Goal: Information Seeking & Learning: Learn about a topic

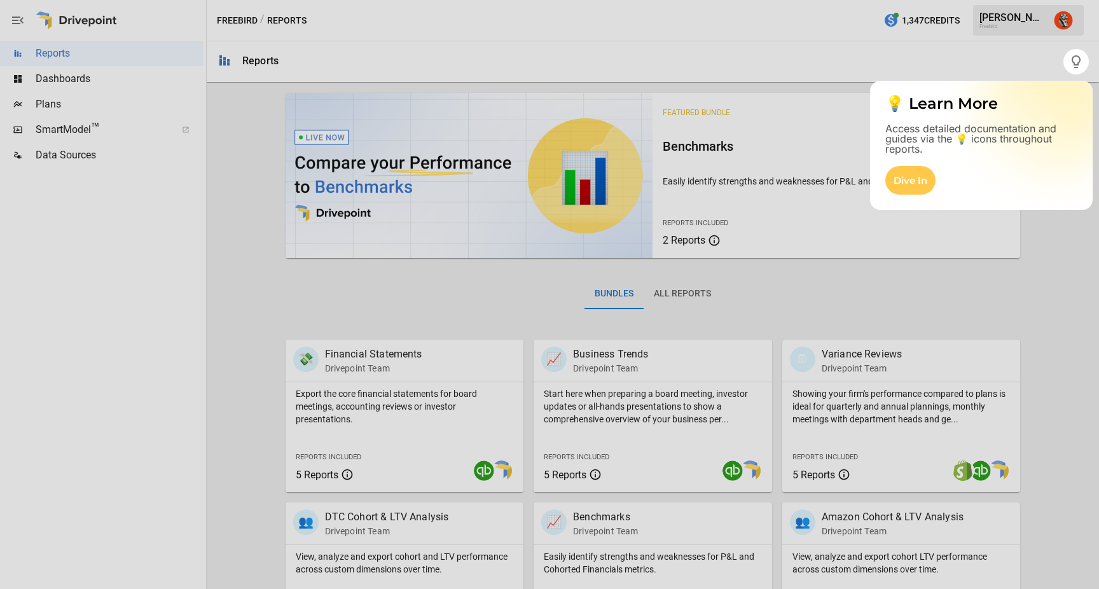
drag, startPoint x: 90, startPoint y: 151, endPoint x: 130, endPoint y: 253, distance: 110.0
click at [130, 0] on body "Reports Dashboards Plans SmartModel ™ Data Sources Freebird / Reports 1,347 Cre…" at bounding box center [549, 0] width 1099 height 0
click at [291, 233] on div at bounding box center [549, 331] width 1099 height 515
click at [756, 324] on div at bounding box center [549, 331] width 1099 height 515
click at [998, 29] on div at bounding box center [549, 24] width 1099 height 49
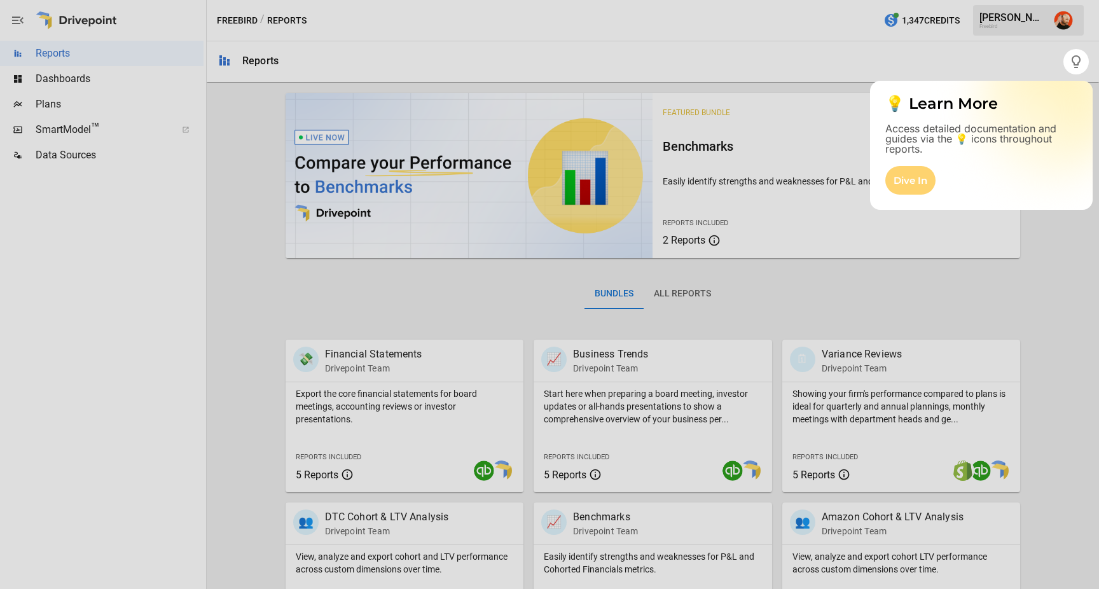
click at [915, 191] on div "Dive In" at bounding box center [911, 180] width 50 height 29
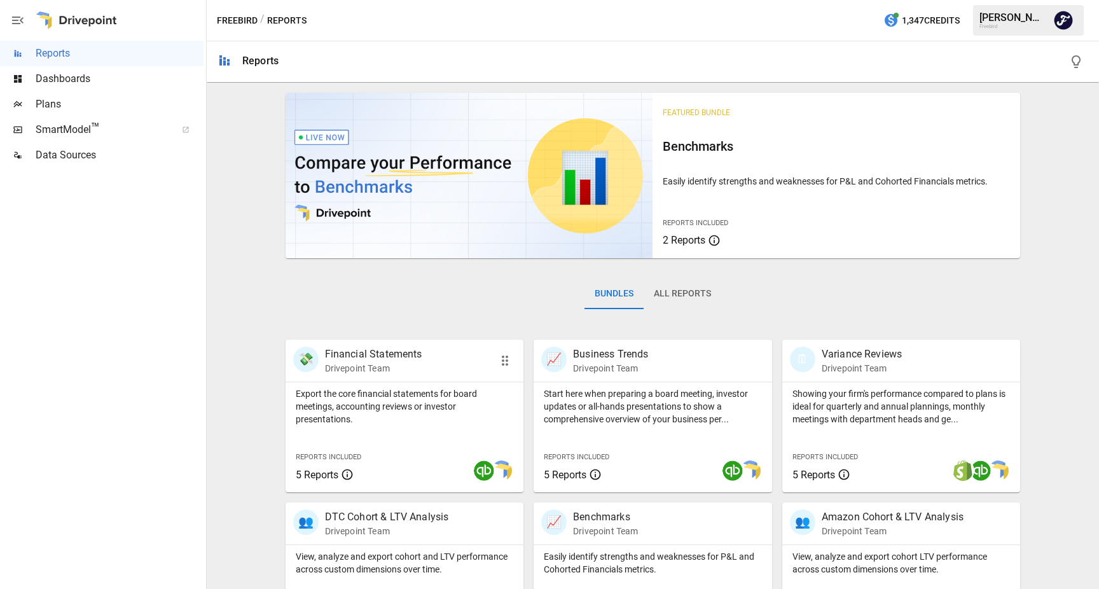
scroll to position [234, 0]
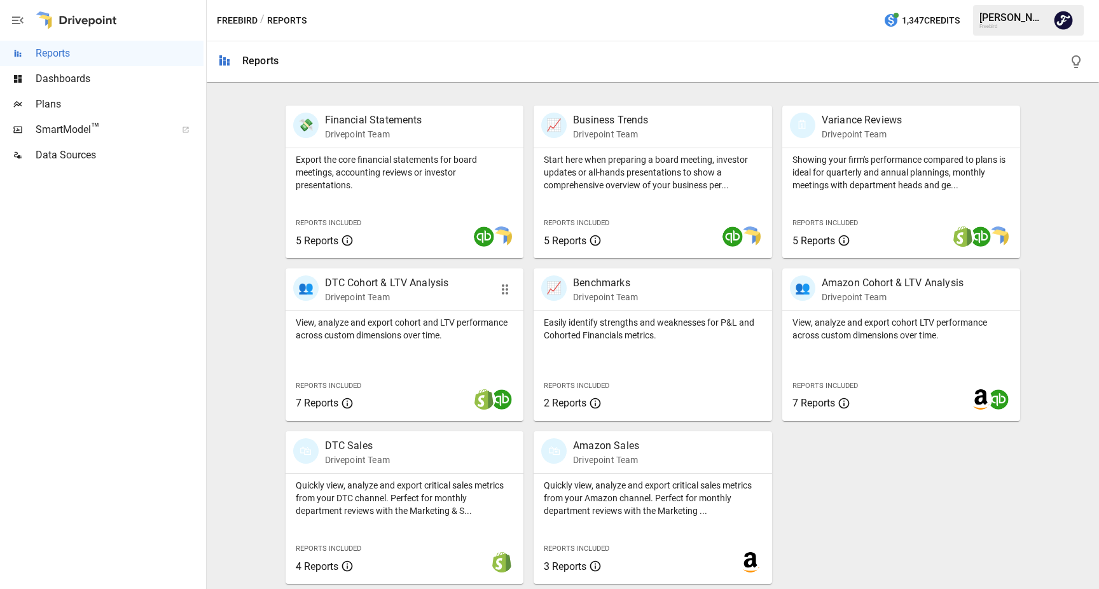
click at [400, 282] on p "DTC Cohort & LTV Analysis" at bounding box center [387, 282] width 124 height 15
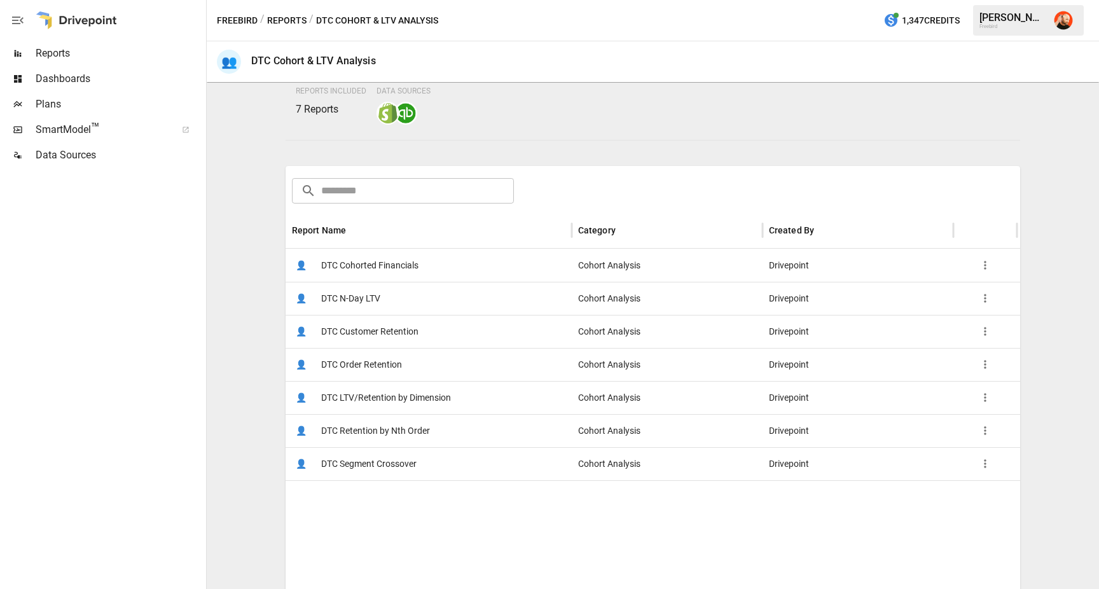
scroll to position [119, 0]
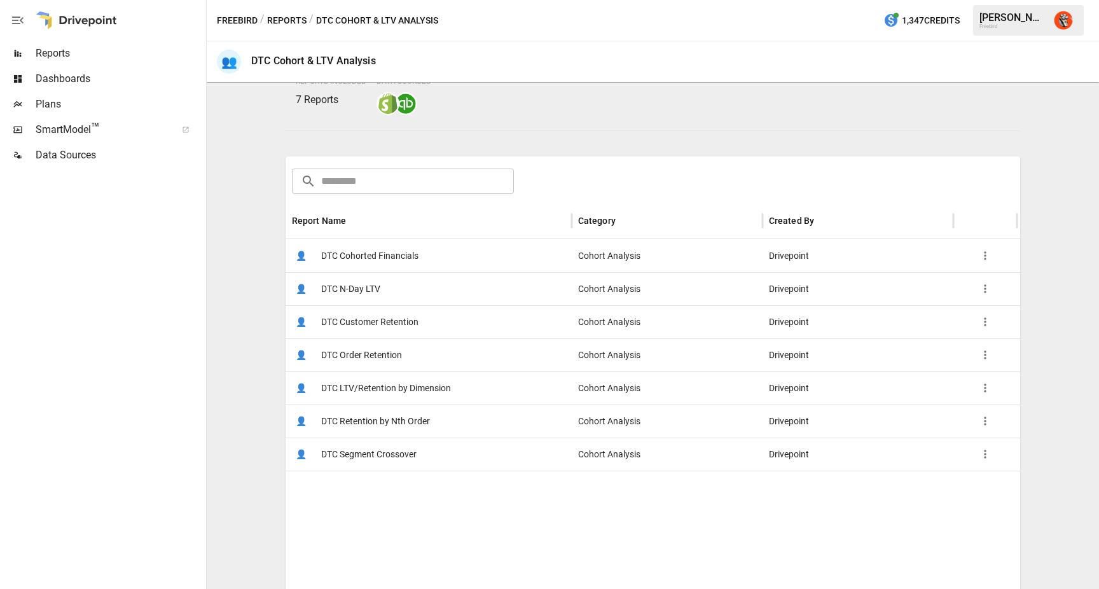
click at [402, 318] on span "DTC Customer Retention" at bounding box center [369, 322] width 97 height 32
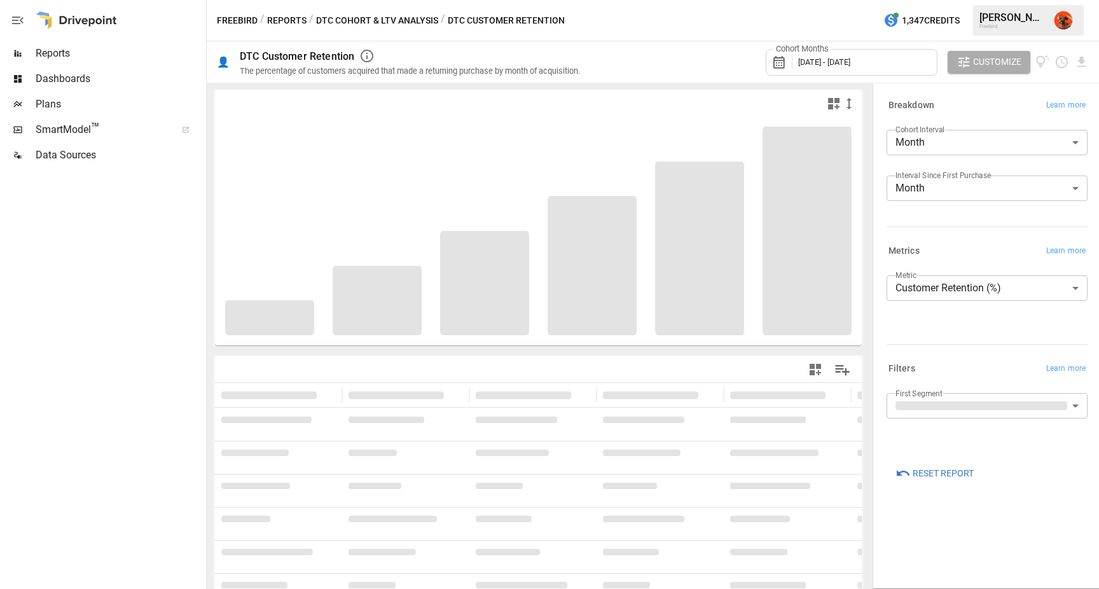
click at [945, 0] on body "**********" at bounding box center [549, 0] width 1099 height 0
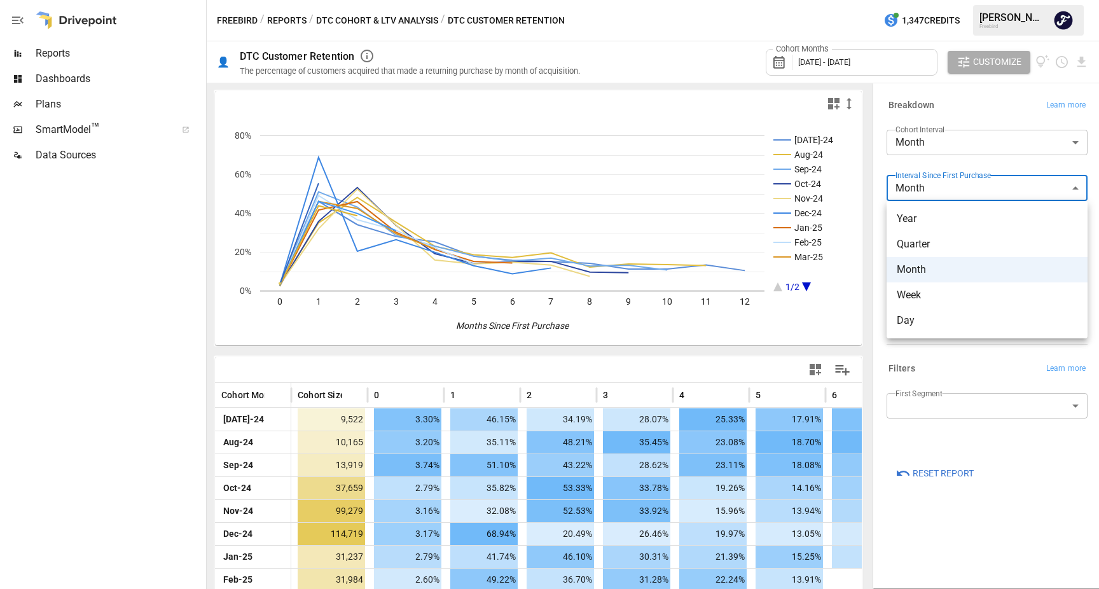
click at [928, 296] on span "Week" at bounding box center [987, 295] width 181 height 15
type input "****"
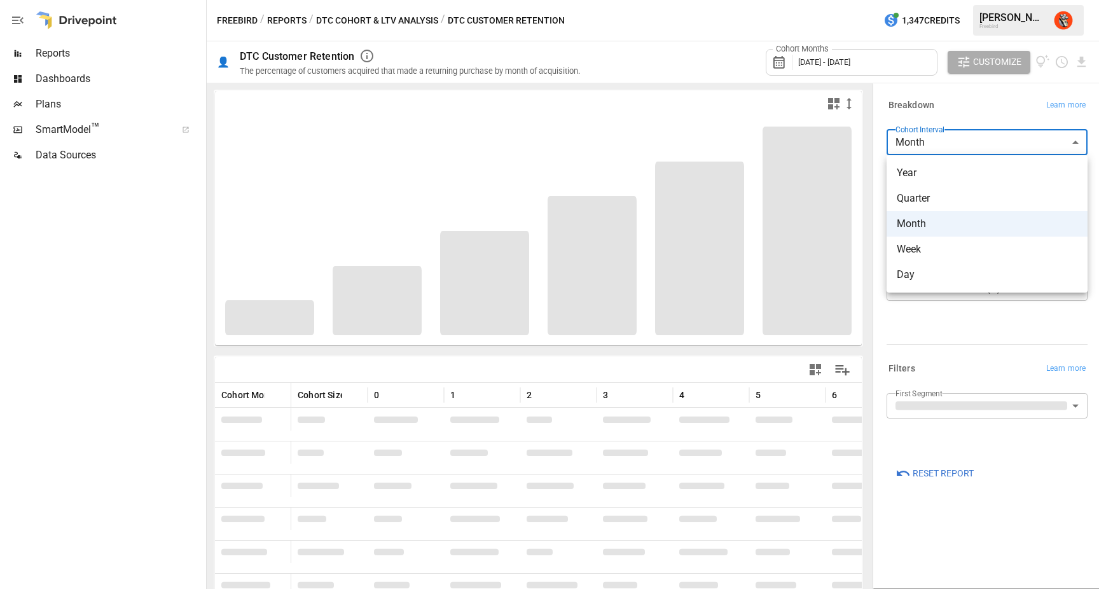
click at [936, 0] on body "Reports Dashboards Plans SmartModel ™ Data Sources Freebird / Reports / DTC Coh…" at bounding box center [549, 0] width 1099 height 0
click at [935, 251] on span "Week" at bounding box center [987, 249] width 181 height 15
type input "****"
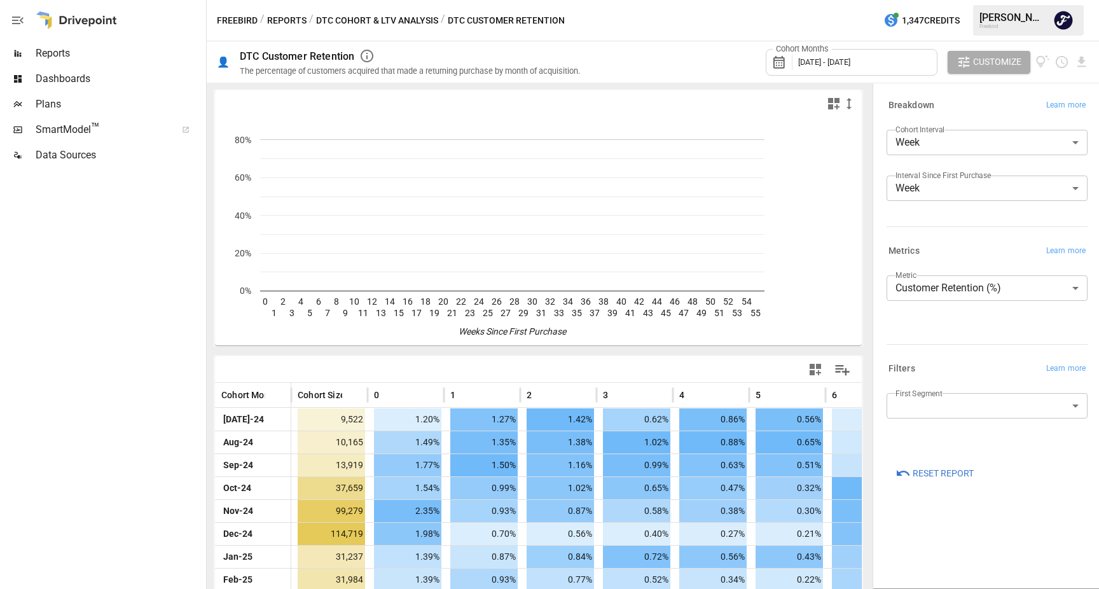
click at [878, 186] on div "**********" at bounding box center [985, 293] width 226 height 424
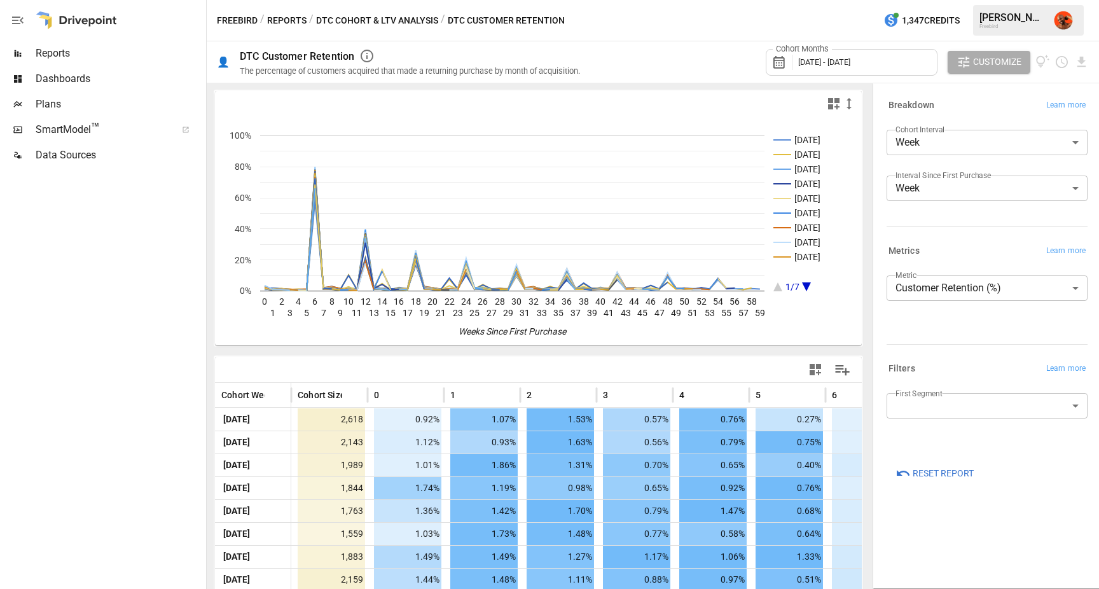
click at [967, 0] on body "Reports Dashboards Plans SmartModel ™ Data Sources Freebird / Reports / DTC Coh…" at bounding box center [549, 0] width 1099 height 0
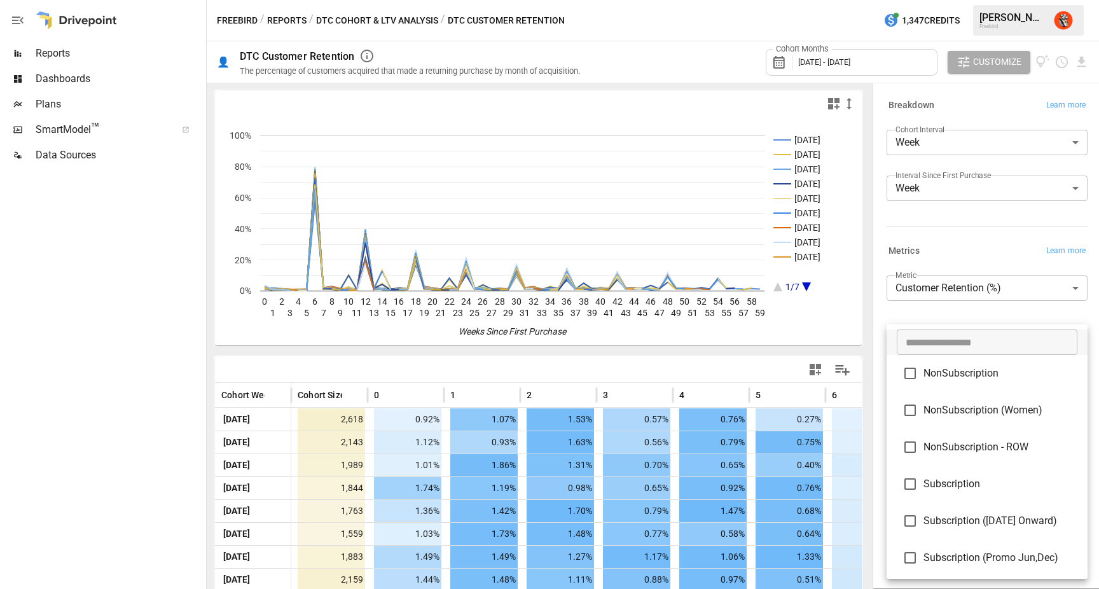
click at [207, 346] on div at bounding box center [549, 294] width 1099 height 589
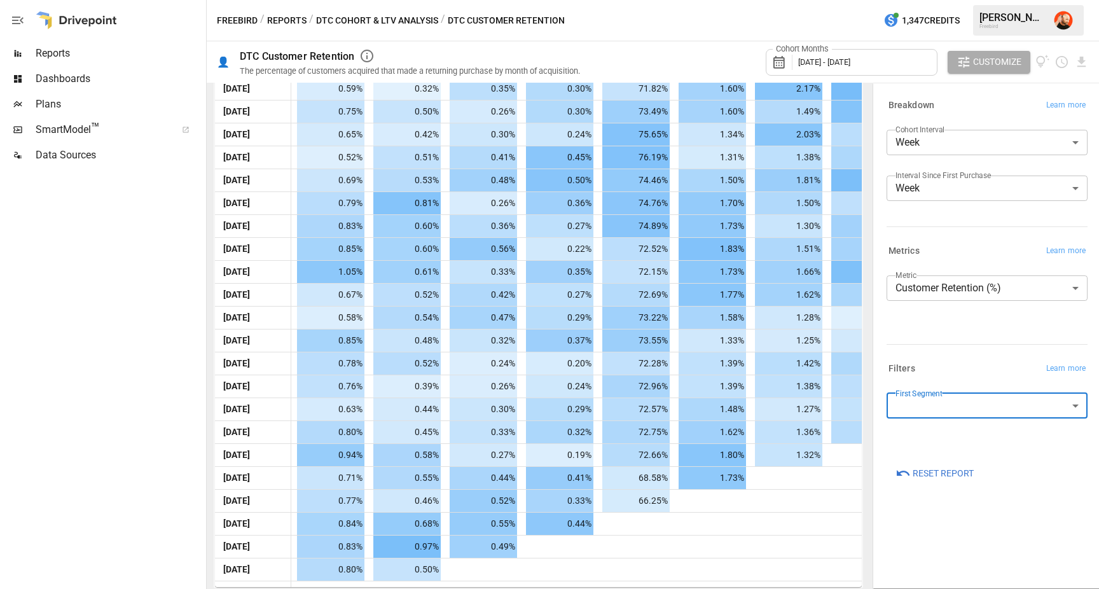
scroll to position [0, 231]
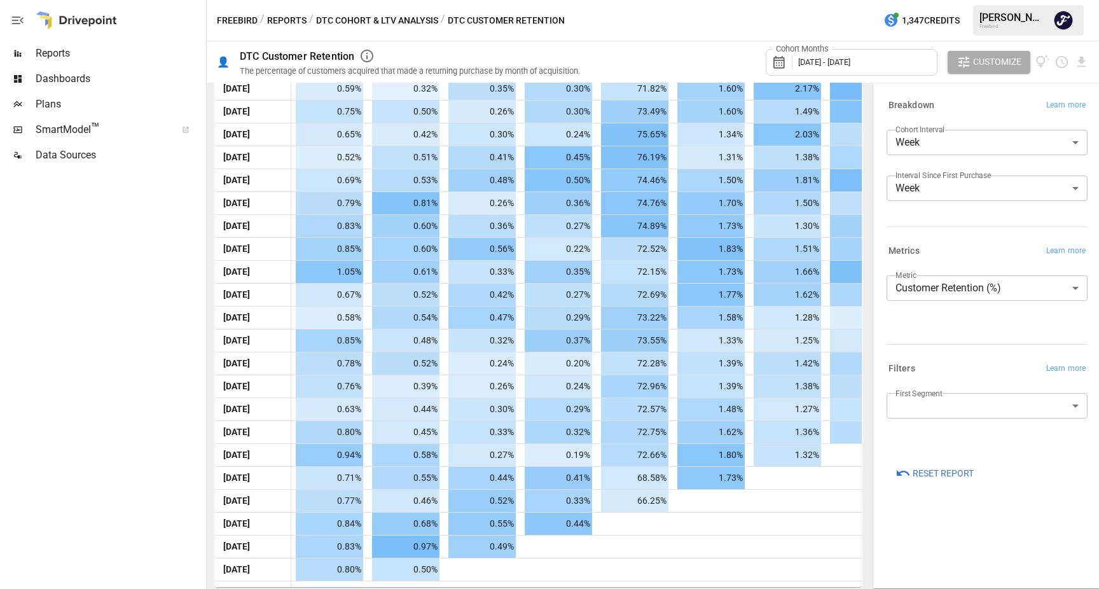
click at [851, 61] on span "[DATE] - [DATE]" at bounding box center [824, 62] width 52 height 10
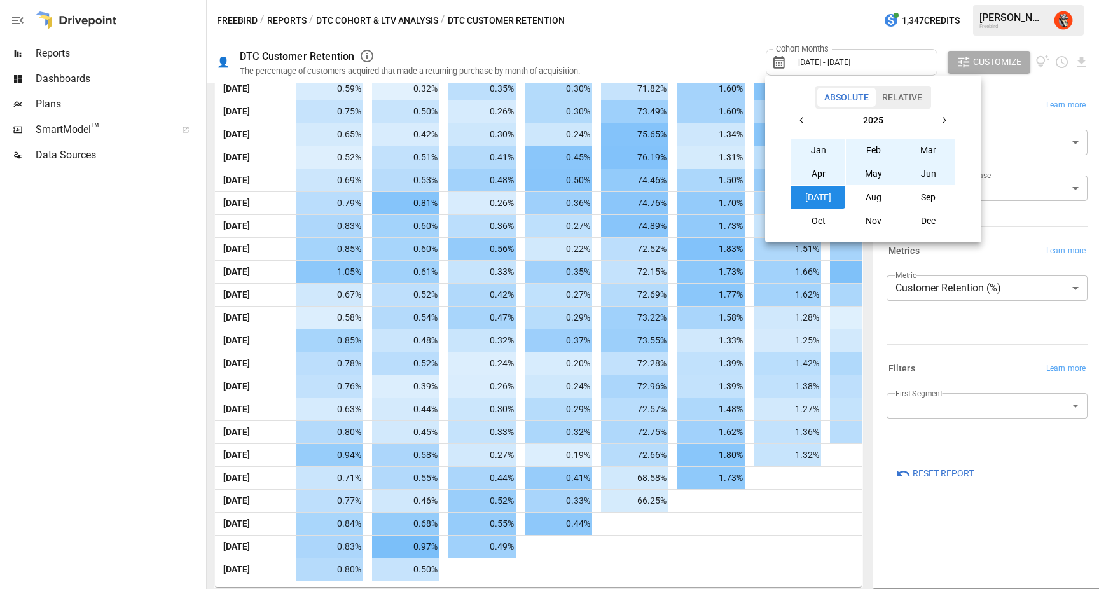
click at [816, 148] on button "Jan" at bounding box center [818, 150] width 55 height 23
click at [890, 200] on button "Aug" at bounding box center [873, 197] width 55 height 23
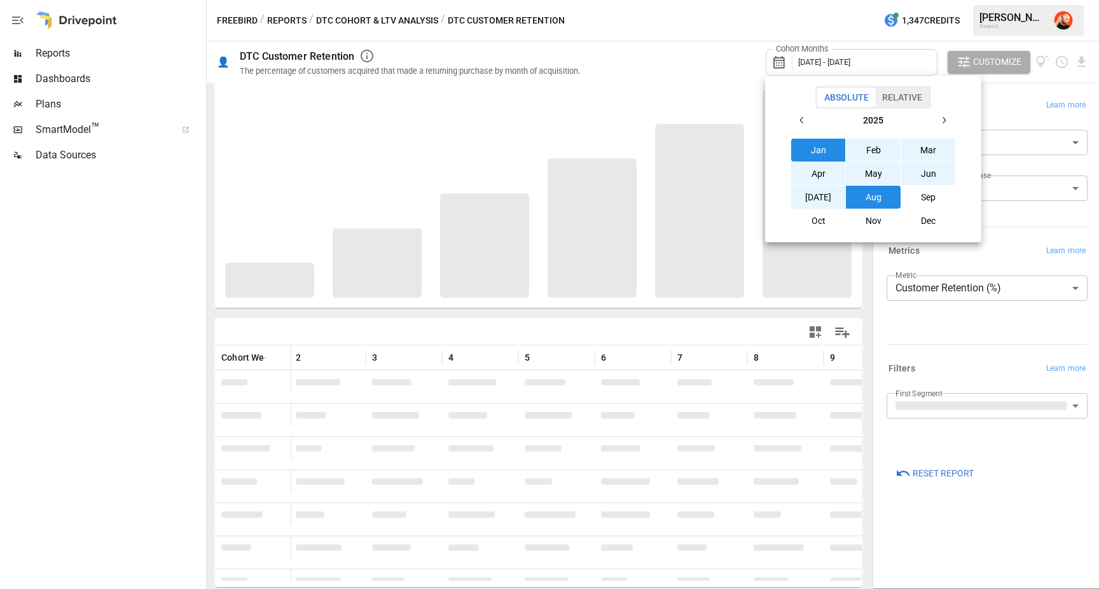
scroll to position [38, 0]
click at [760, 15] on div at bounding box center [549, 294] width 1099 height 589
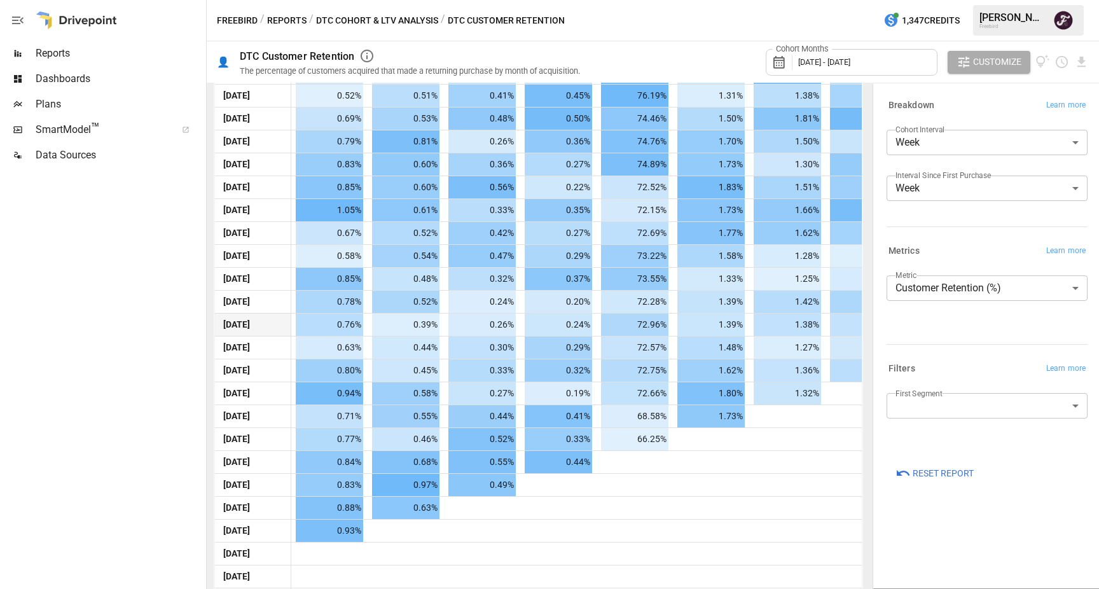
scroll to position [606, 0]
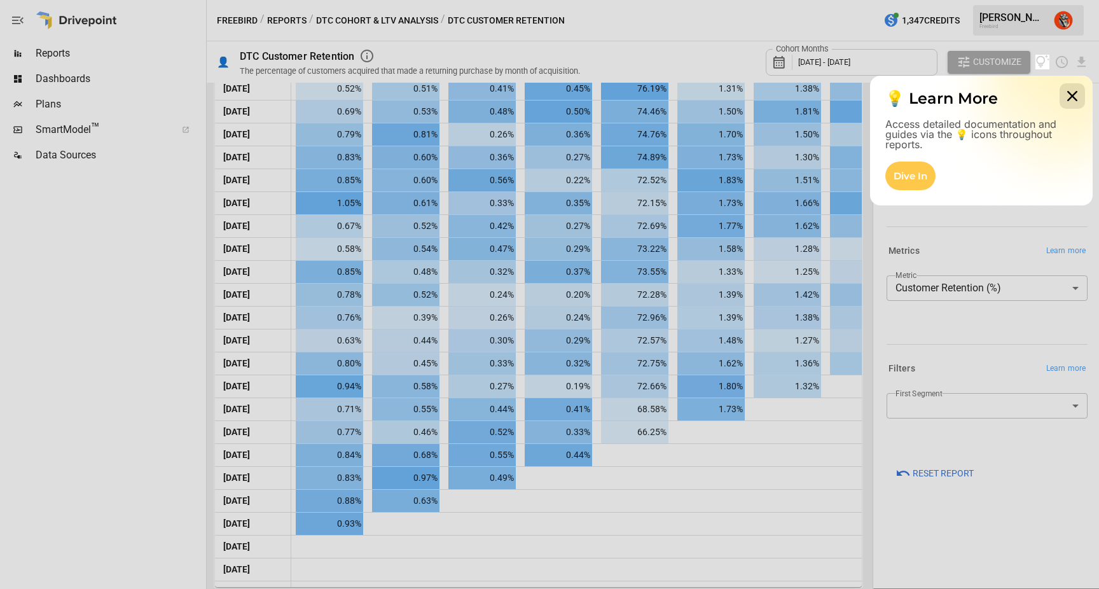
click at [1071, 92] on icon at bounding box center [1072, 95] width 25 height 25
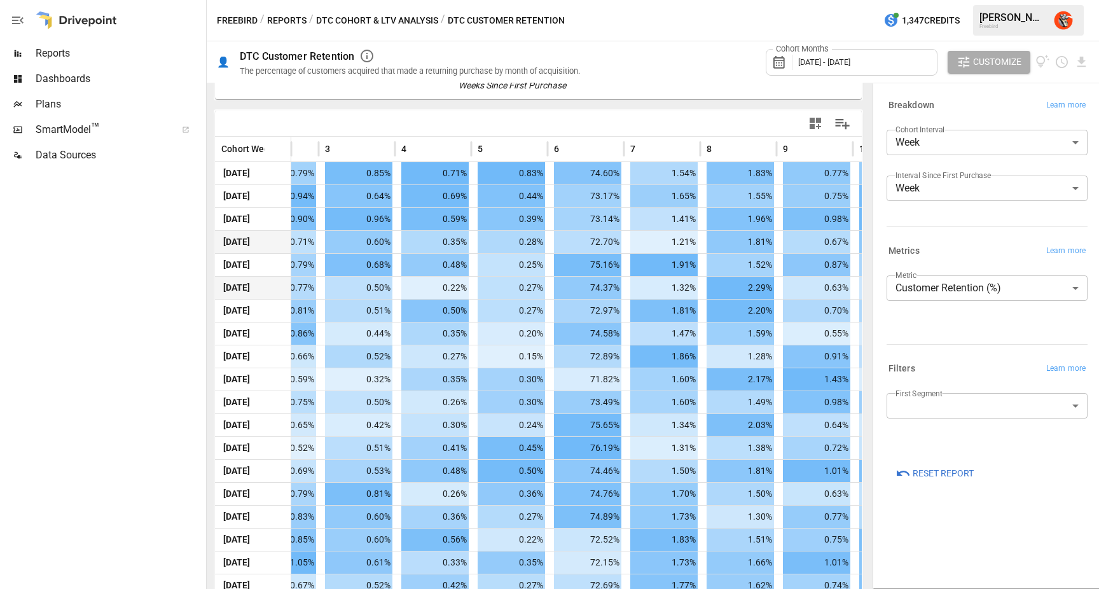
scroll to position [0, 280]
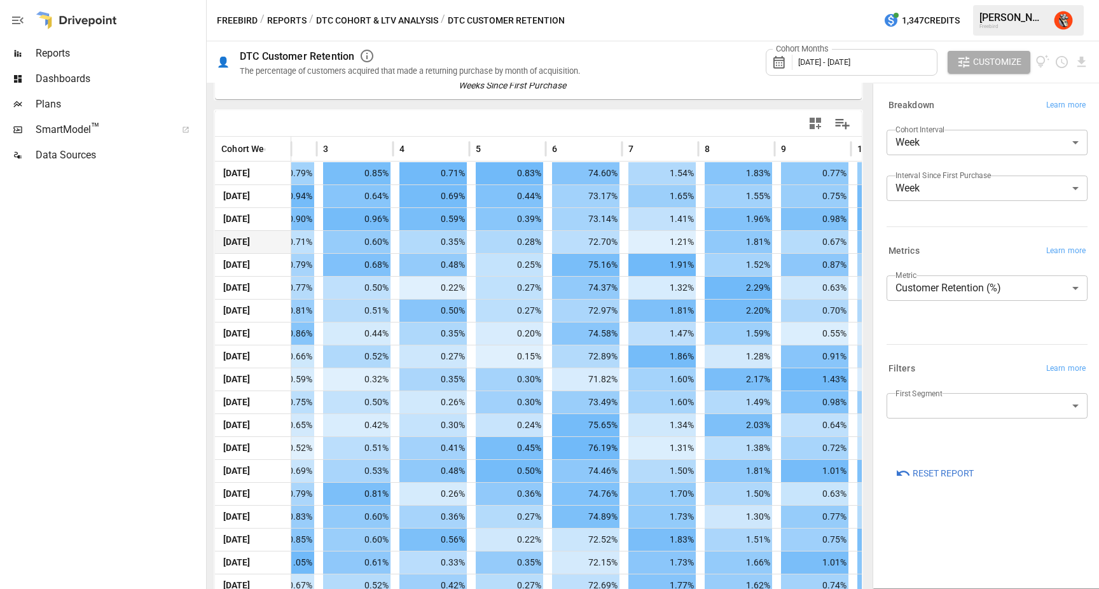
click at [1005, 0] on body "Reports Dashboards Plans SmartModel ™ Data Sources Freebird / Reports / DTC Coh…" at bounding box center [549, 0] width 1099 height 0
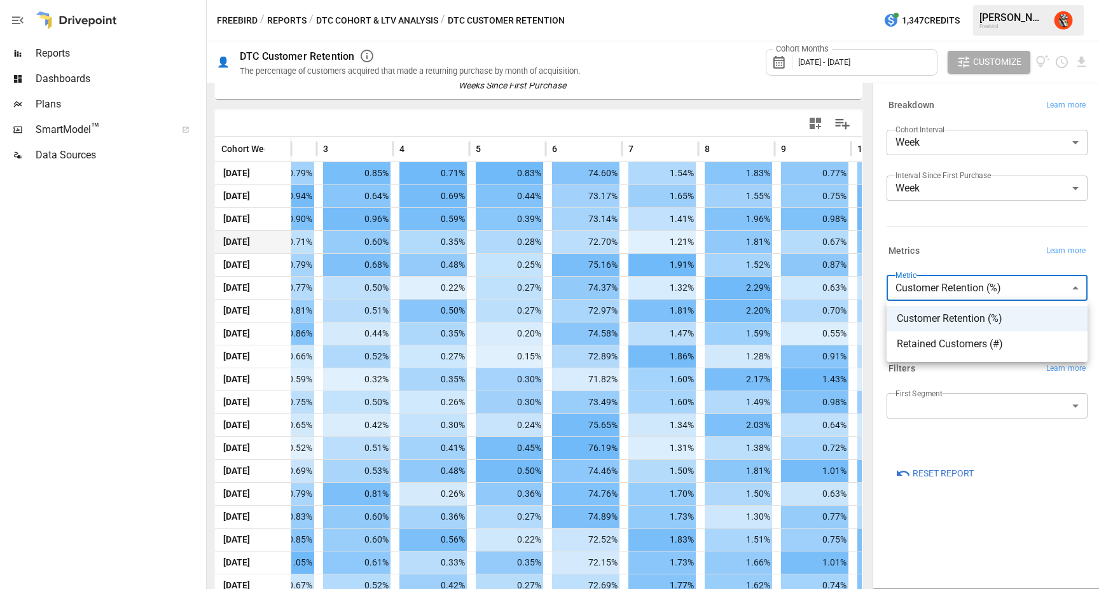
click at [994, 243] on div at bounding box center [549, 294] width 1099 height 589
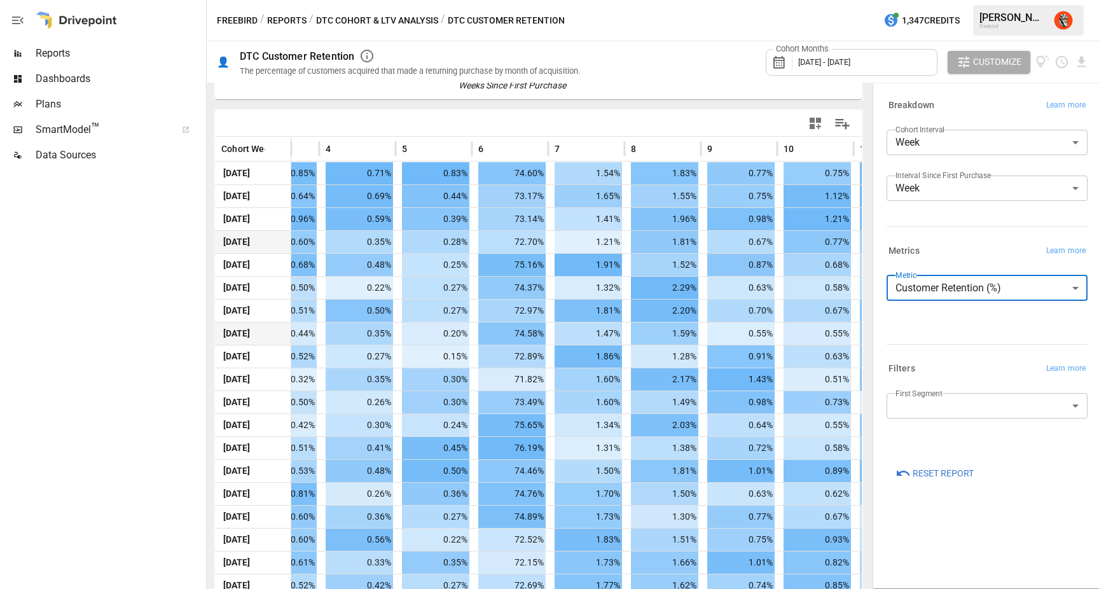
scroll to position [0, 0]
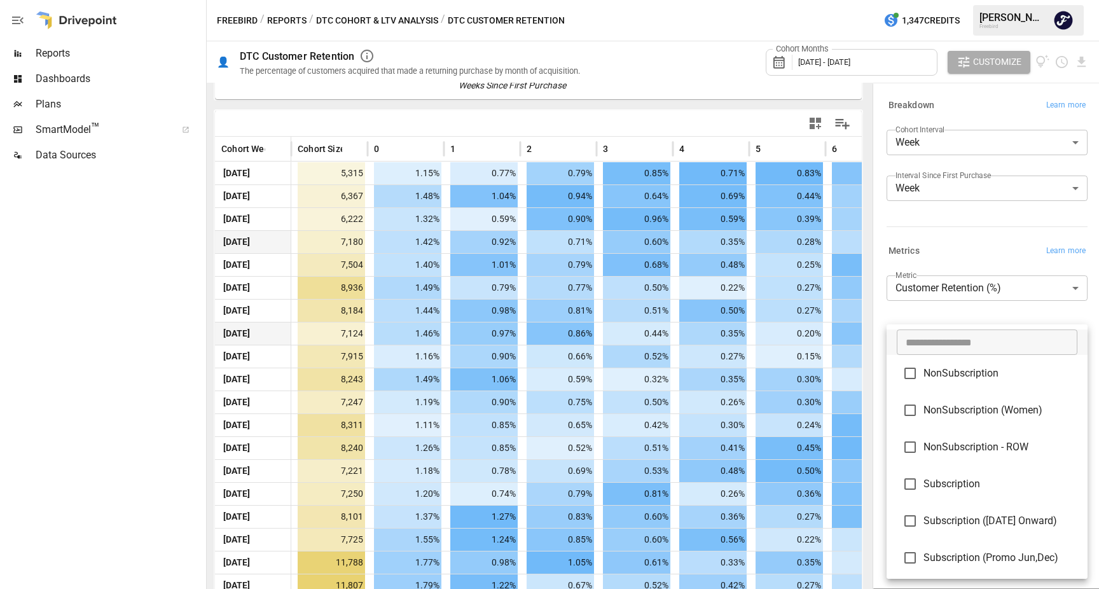
click at [938, 0] on body "Reports Dashboards Plans SmartModel ™ Data Sources Freebird / Reports / DTC Coh…" at bounding box center [549, 0] width 1099 height 0
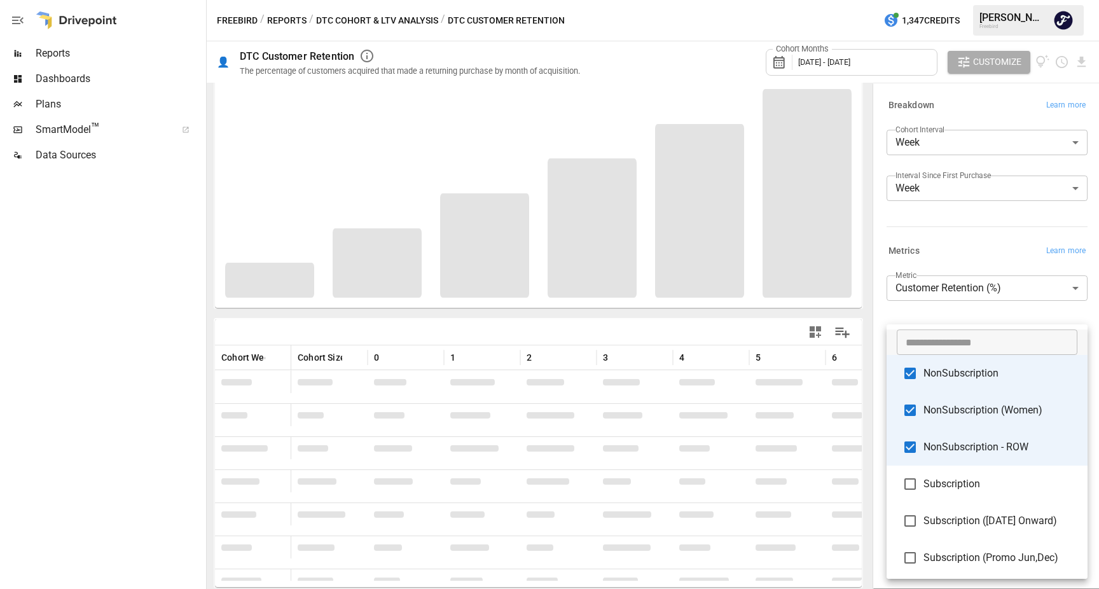
scroll to position [38, 0]
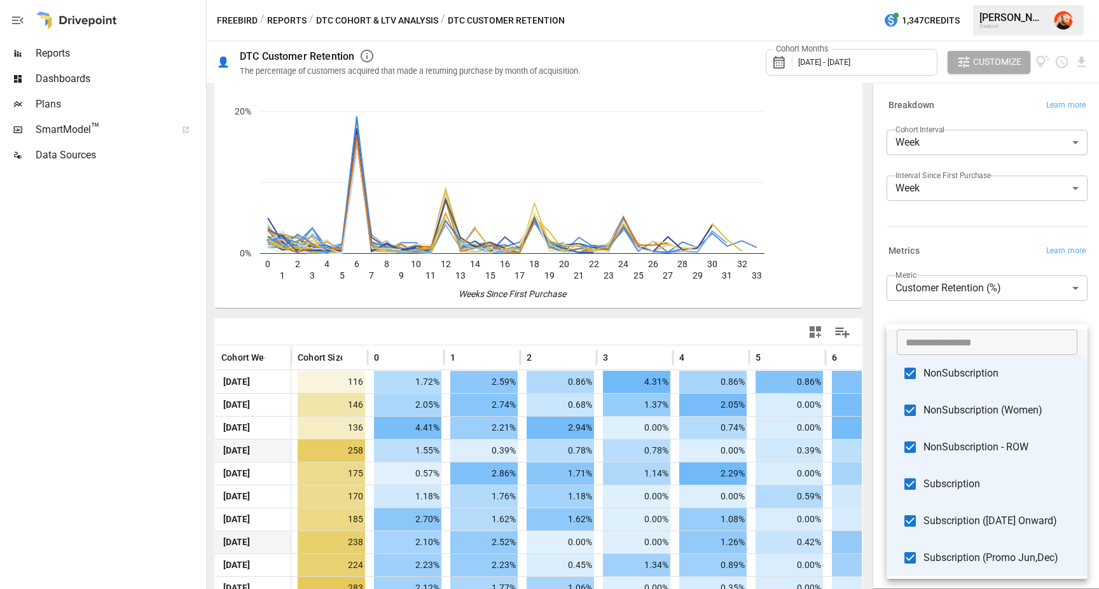
scroll to position [113, 0]
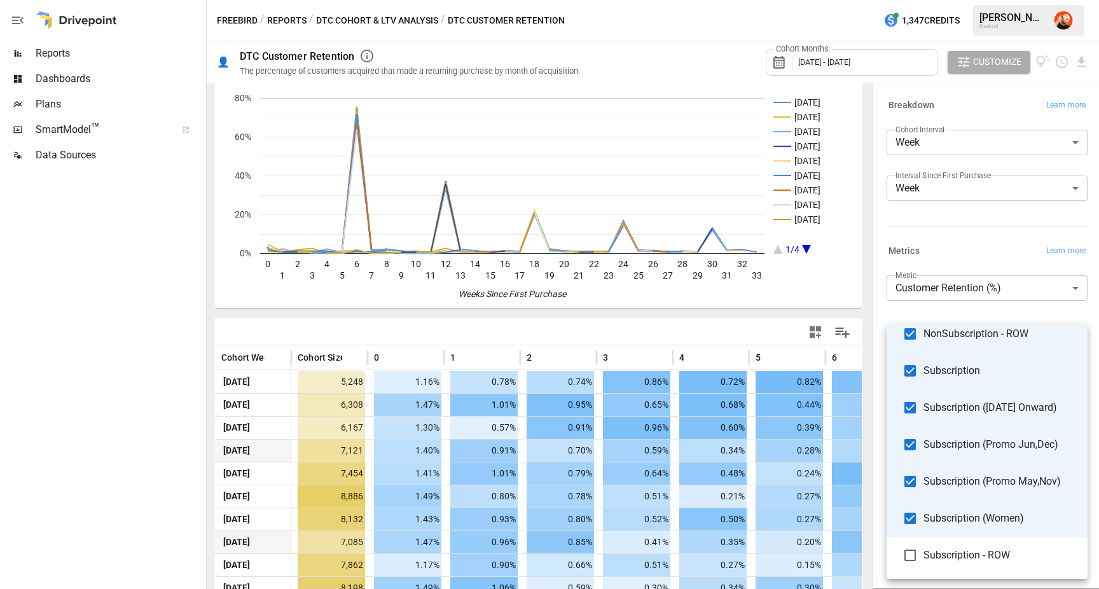
type input "**********"
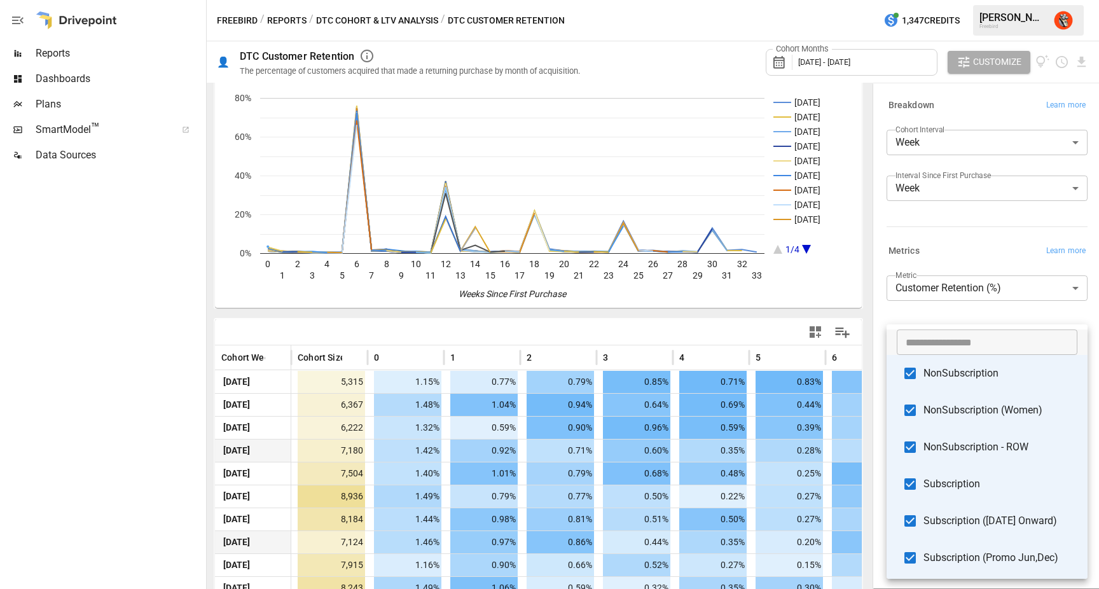
click at [934, 295] on div at bounding box center [549, 294] width 1099 height 589
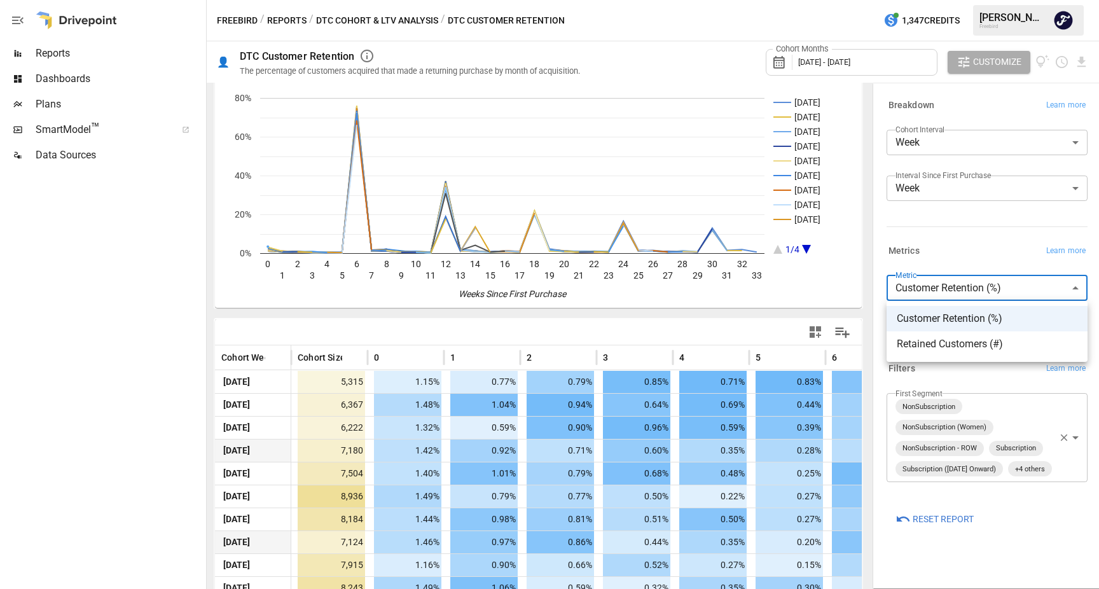
click at [960, 0] on body "Reports Dashboards Plans SmartModel ™ Data Sources Freebird / Reports / DTC Coh…" at bounding box center [549, 0] width 1099 height 0
click at [992, 255] on div at bounding box center [549, 294] width 1099 height 589
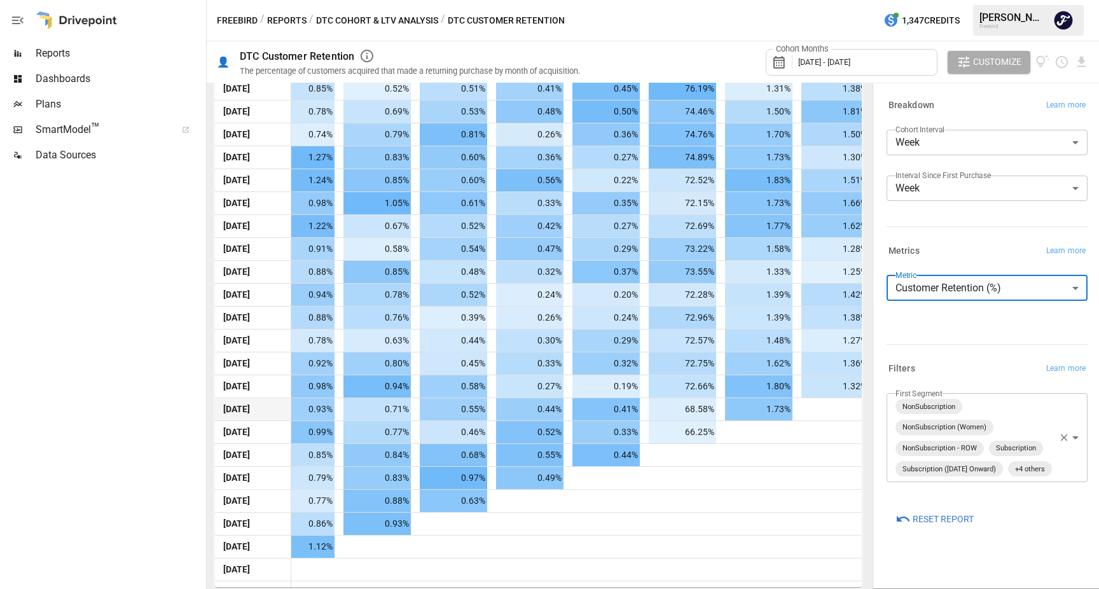
scroll to position [0, 172]
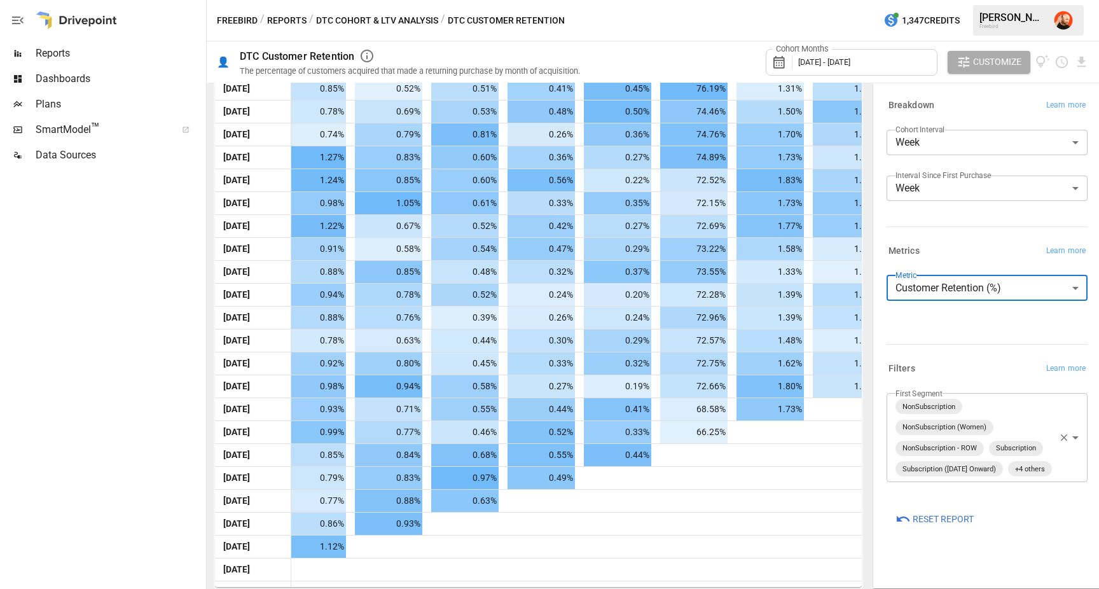
click at [1065, 442] on icon "button" at bounding box center [1064, 438] width 7 height 7
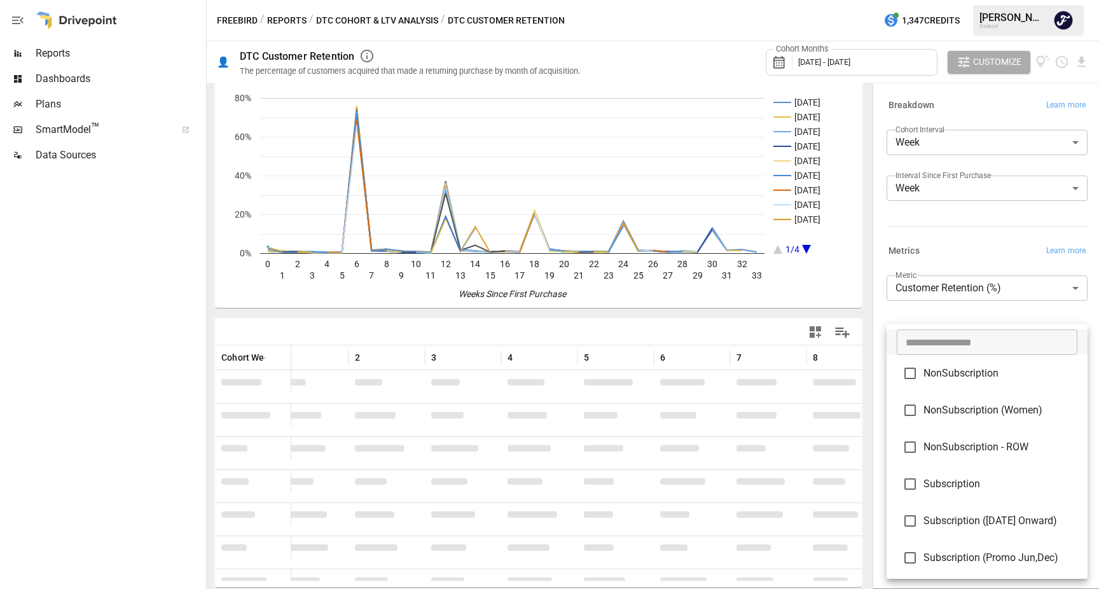
click at [1022, 0] on body "Reports Dashboards Plans SmartModel ™ Data Sources Freebird / Reports / DTC Coh…" at bounding box center [549, 0] width 1099 height 0
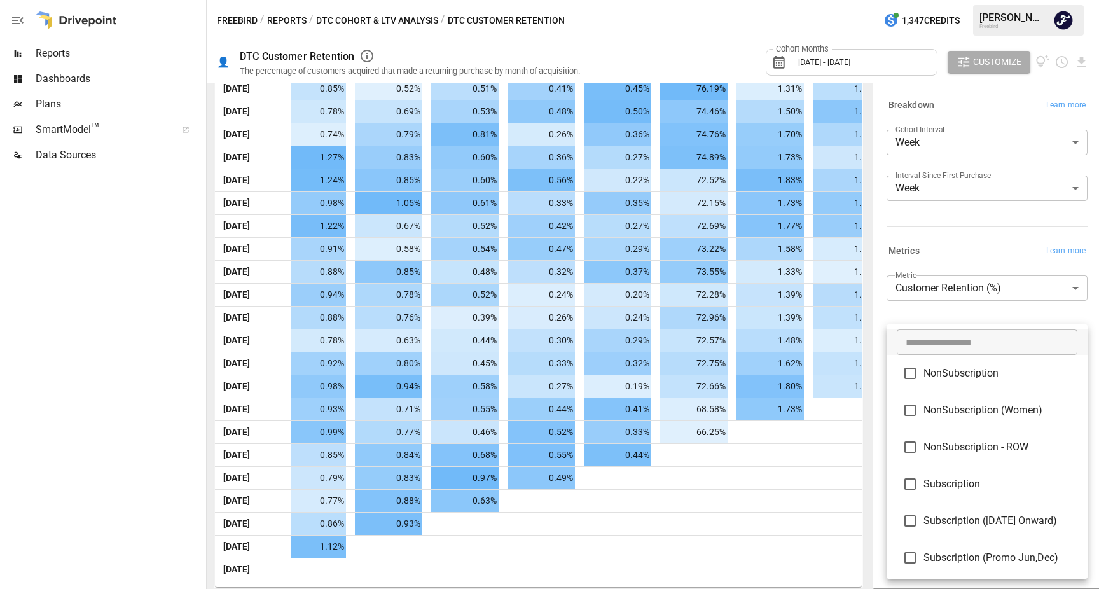
click at [1033, 410] on span "NonSubscription (Women)" at bounding box center [1001, 410] width 154 height 15
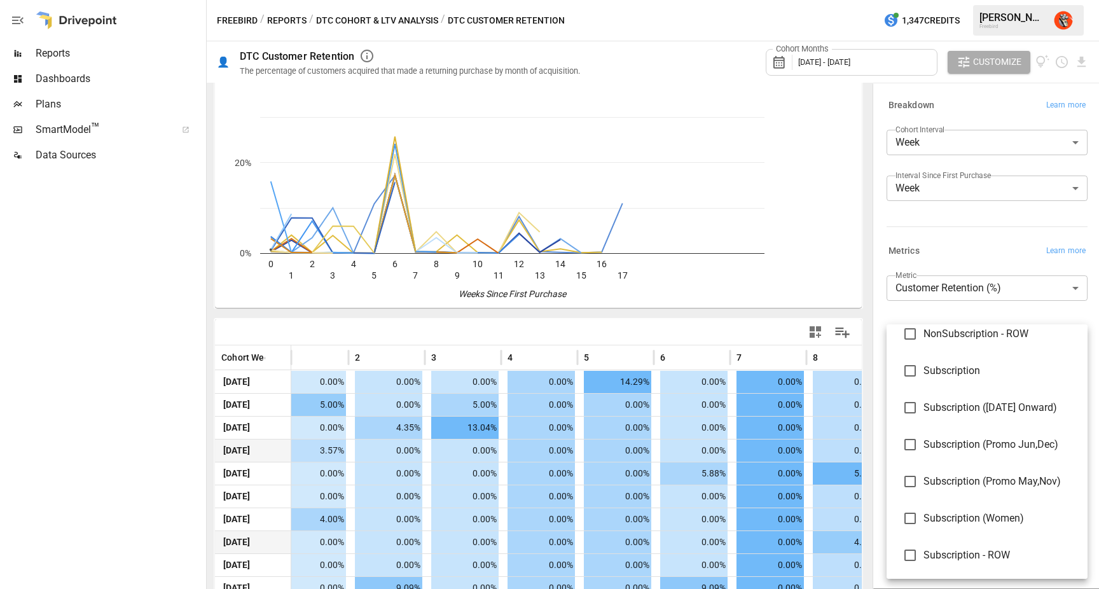
scroll to position [239, 0]
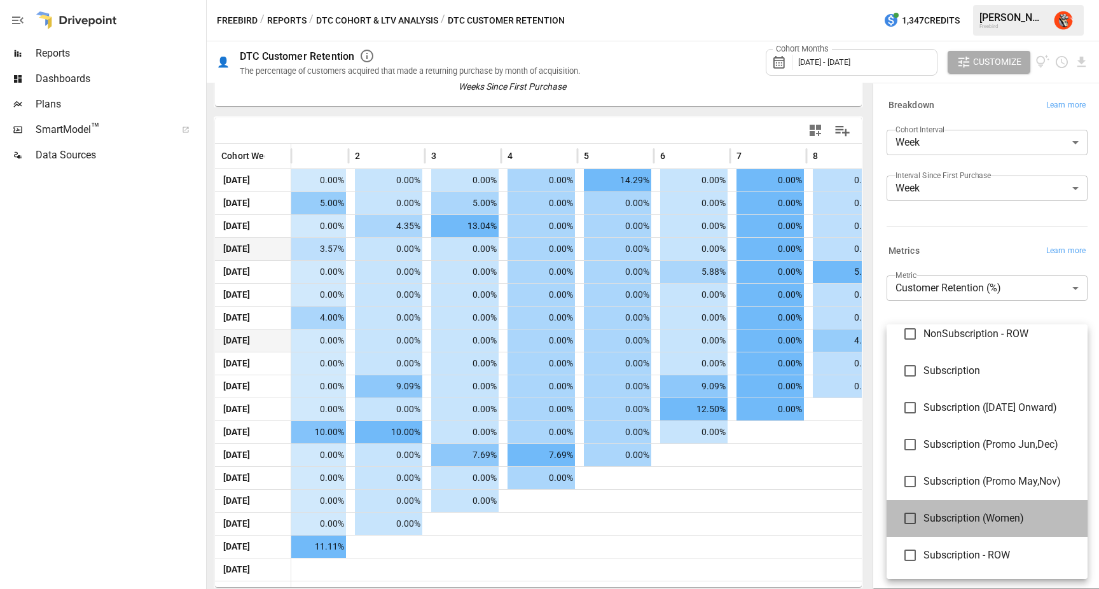
click at [987, 525] on span "Subscription (Women)" at bounding box center [1001, 518] width 154 height 15
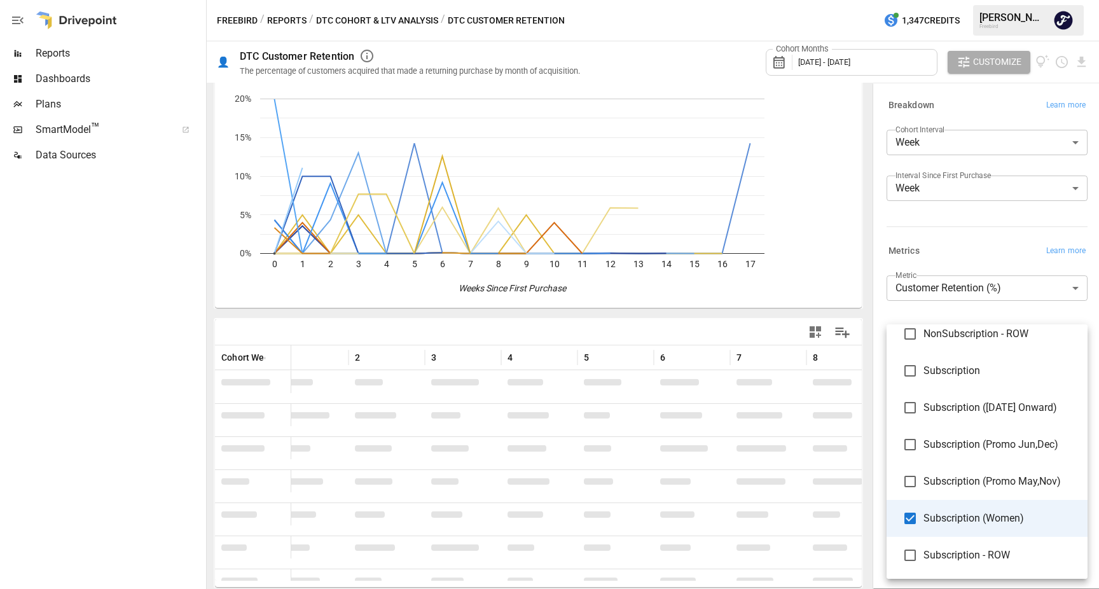
scroll to position [239, 0]
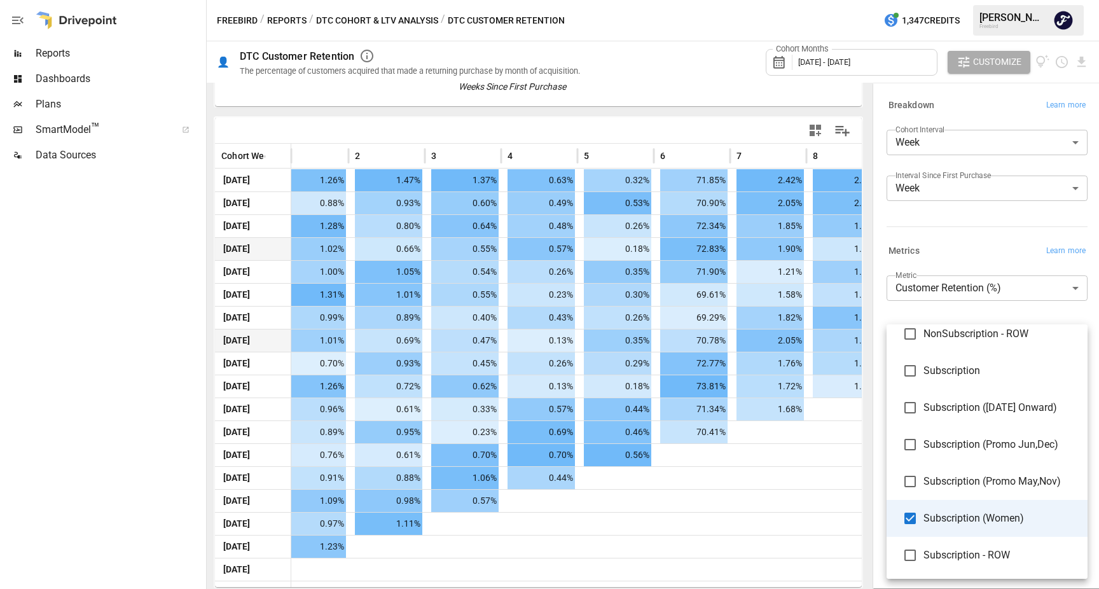
type input "**********"
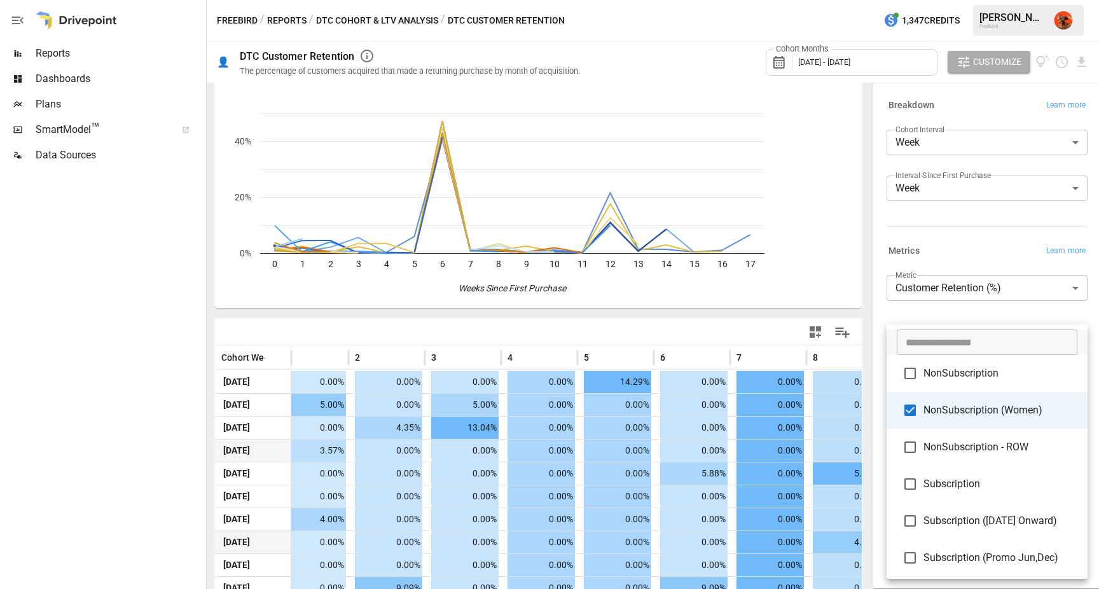
scroll to position [239, 0]
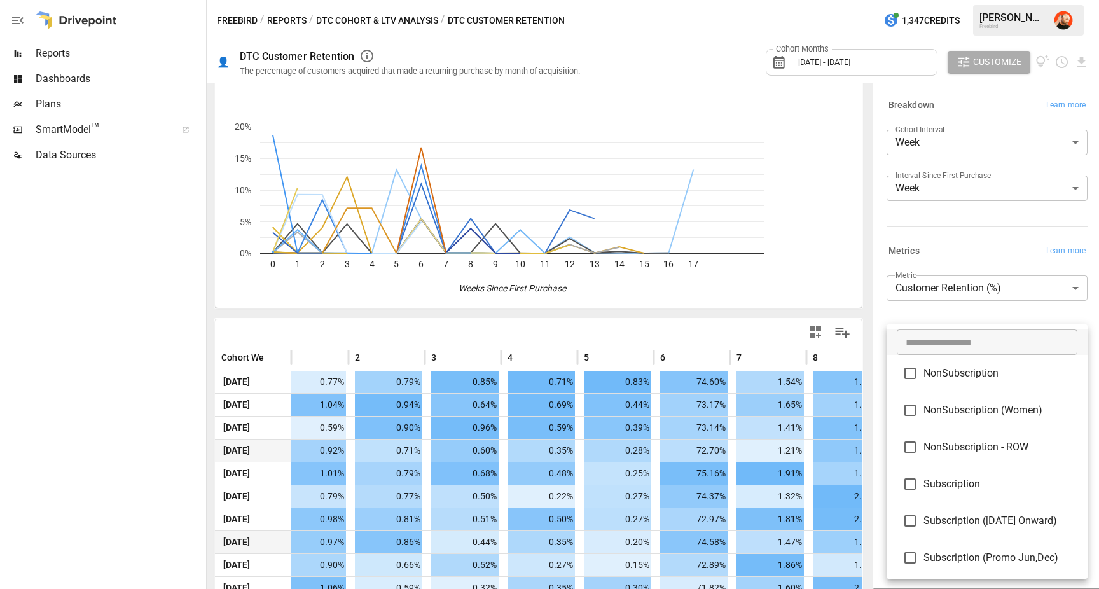
scroll to position [606, 0]
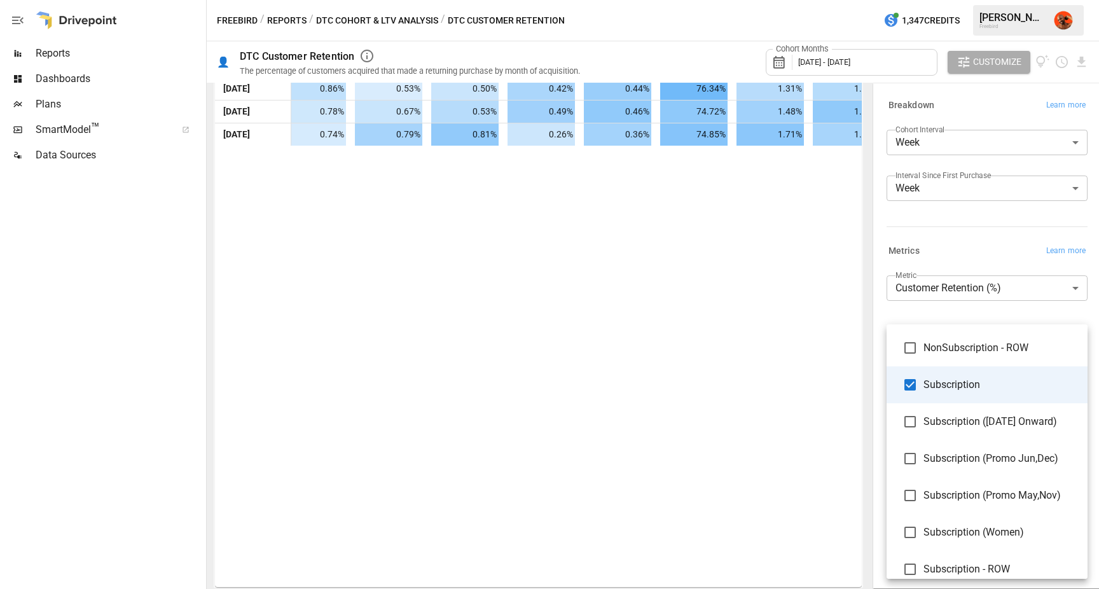
scroll to position [113, 0]
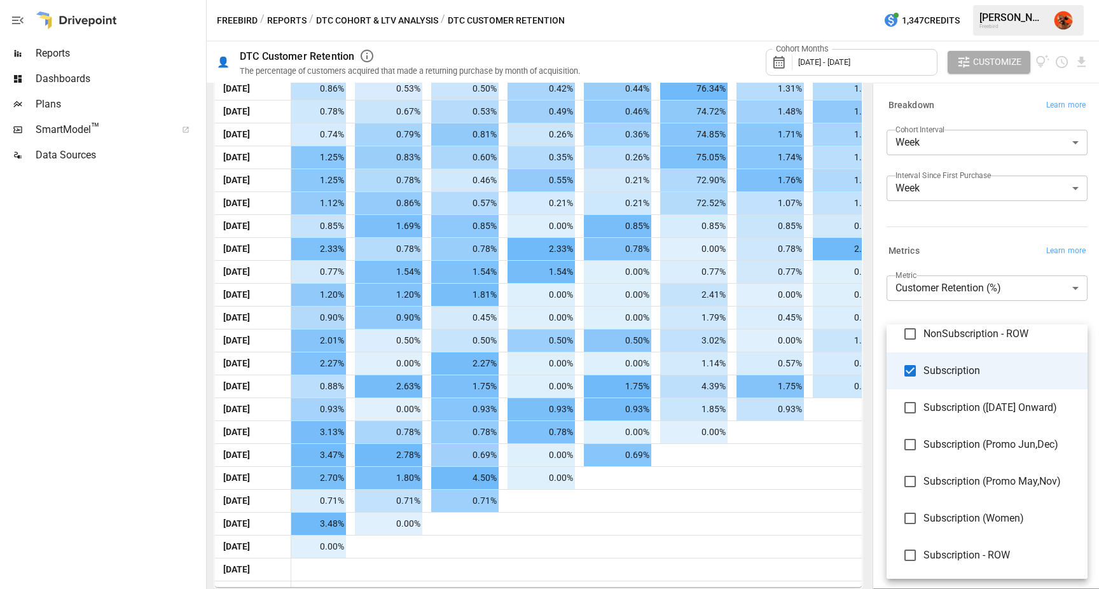
click at [679, 455] on div at bounding box center [549, 294] width 1099 height 589
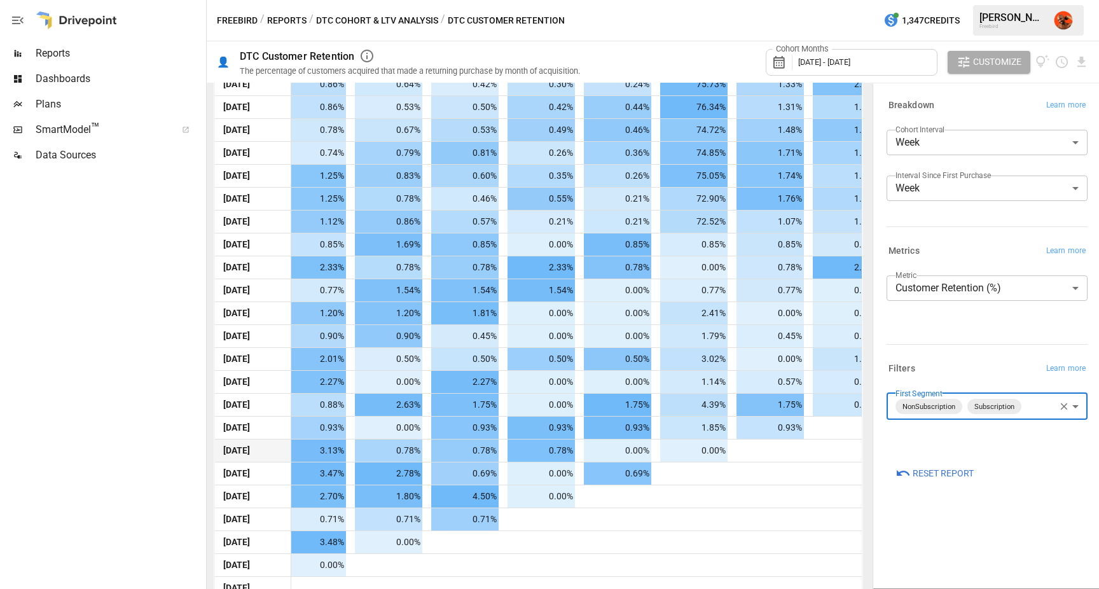
scroll to position [592, 0]
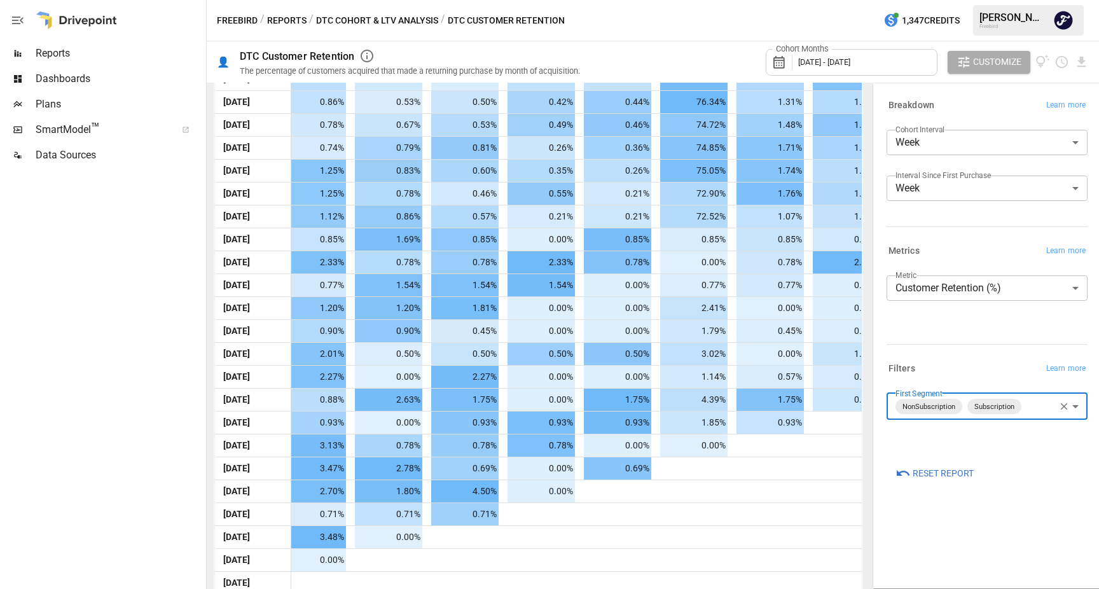
click at [1074, 0] on body "Reports Dashboards Plans SmartModel ™ Data Sources Freebird / Reports / DTC Coh…" at bounding box center [549, 0] width 1099 height 0
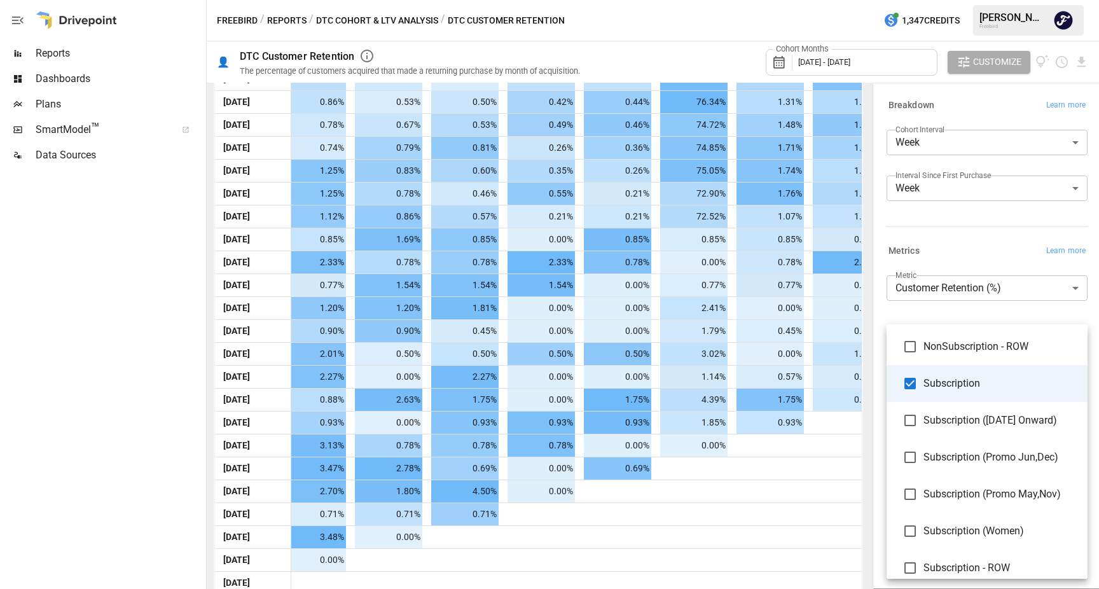
scroll to position [110, 0]
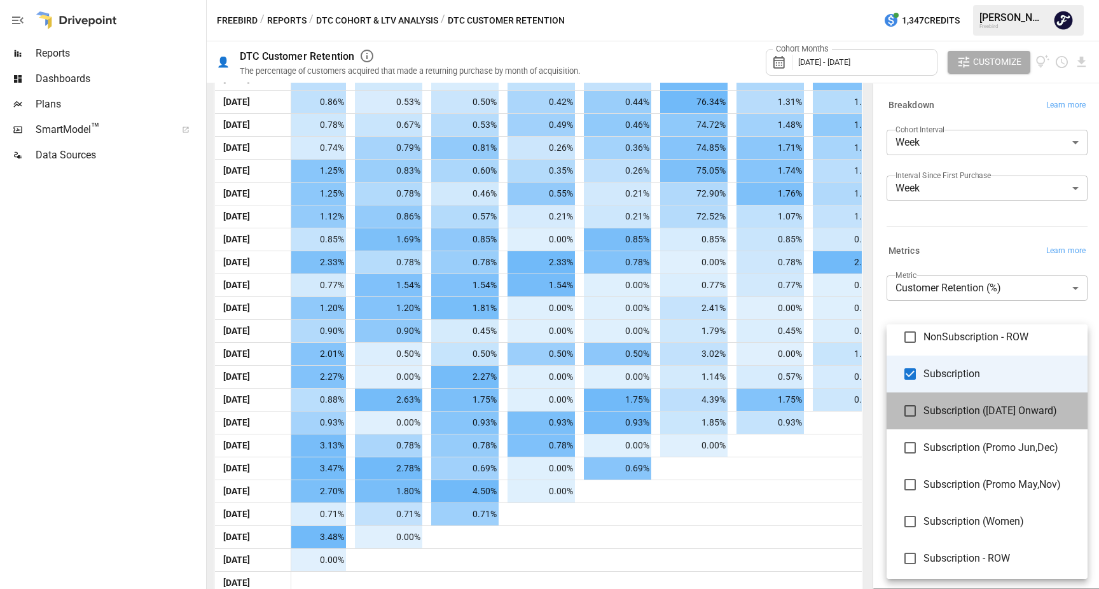
click at [1002, 410] on span "Subscription ([DATE] Onward)" at bounding box center [1001, 410] width 154 height 15
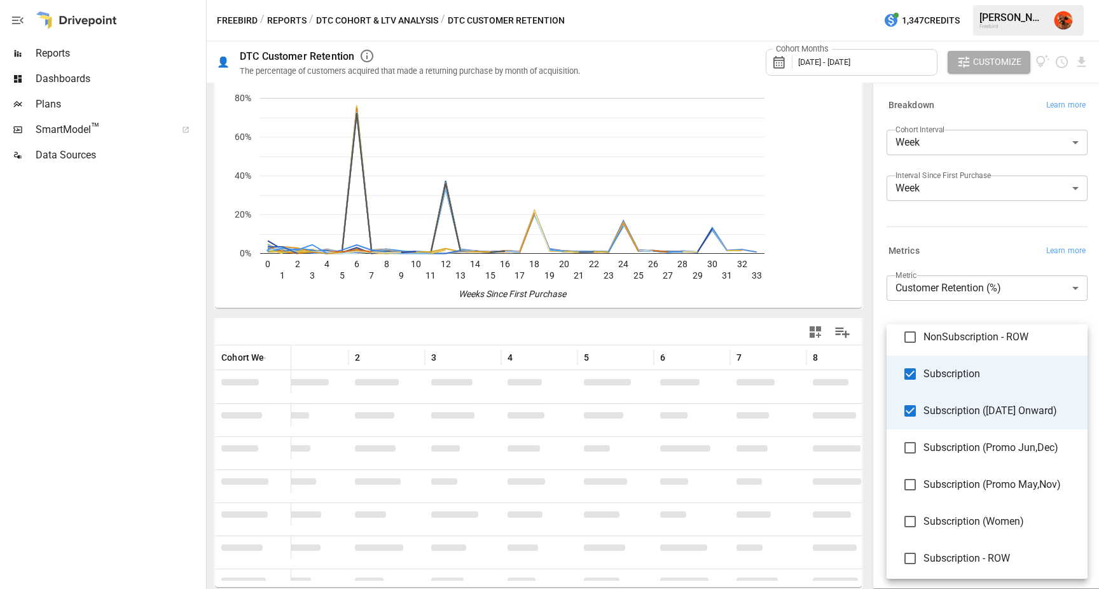
scroll to position [592, 0]
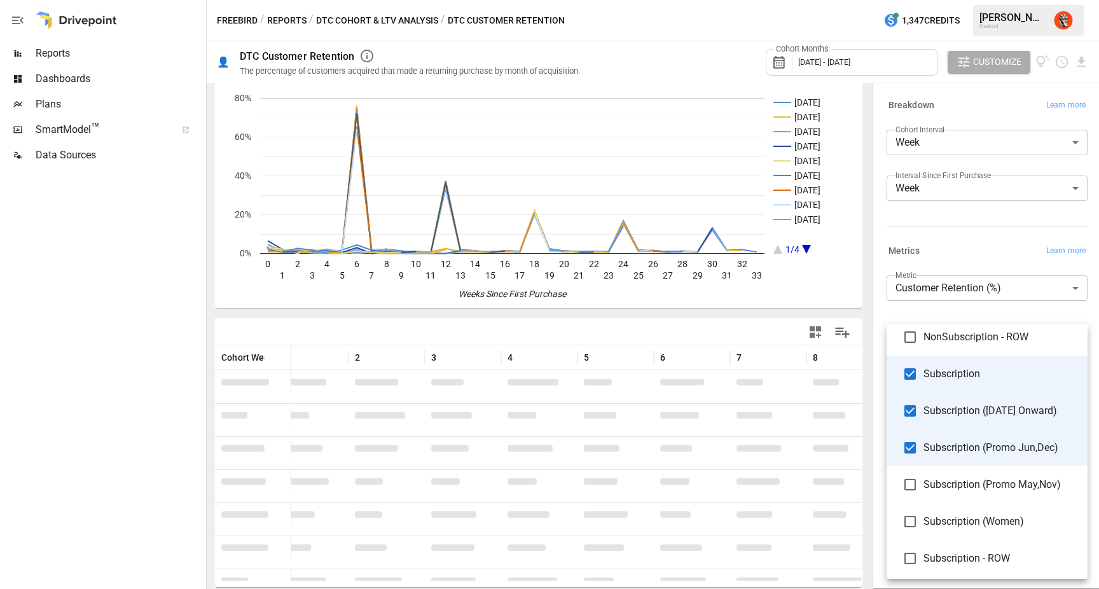
scroll to position [592, 0]
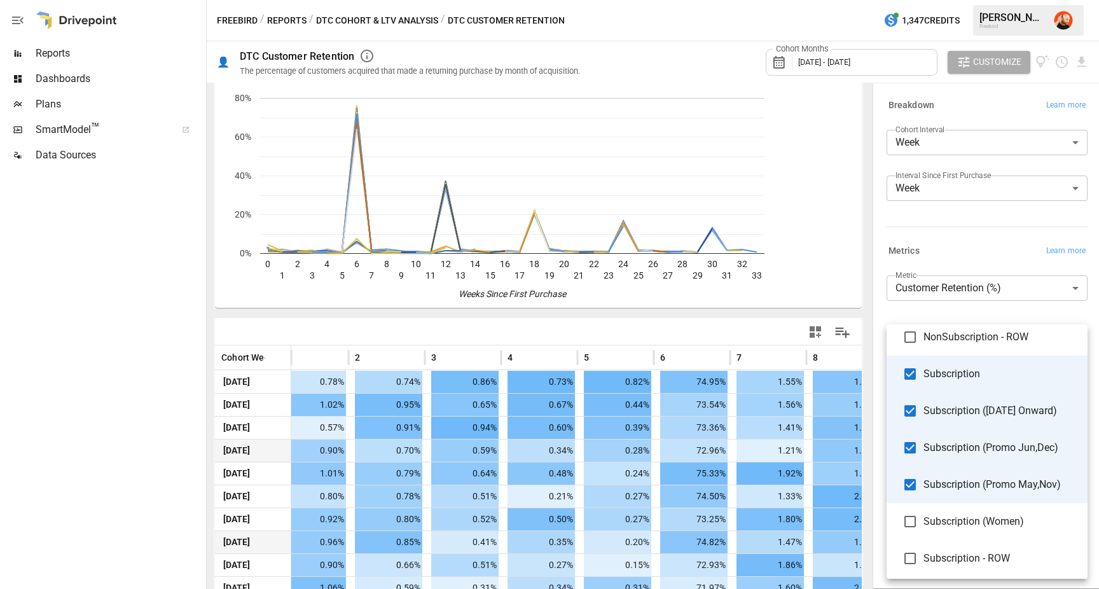
scroll to position [592, 0]
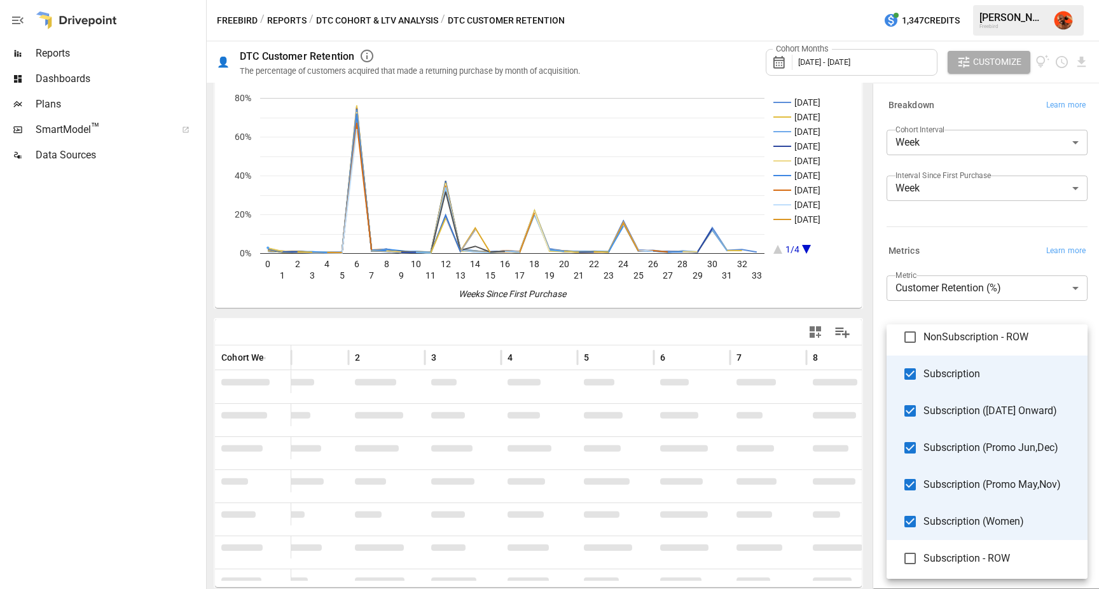
scroll to position [592, 0]
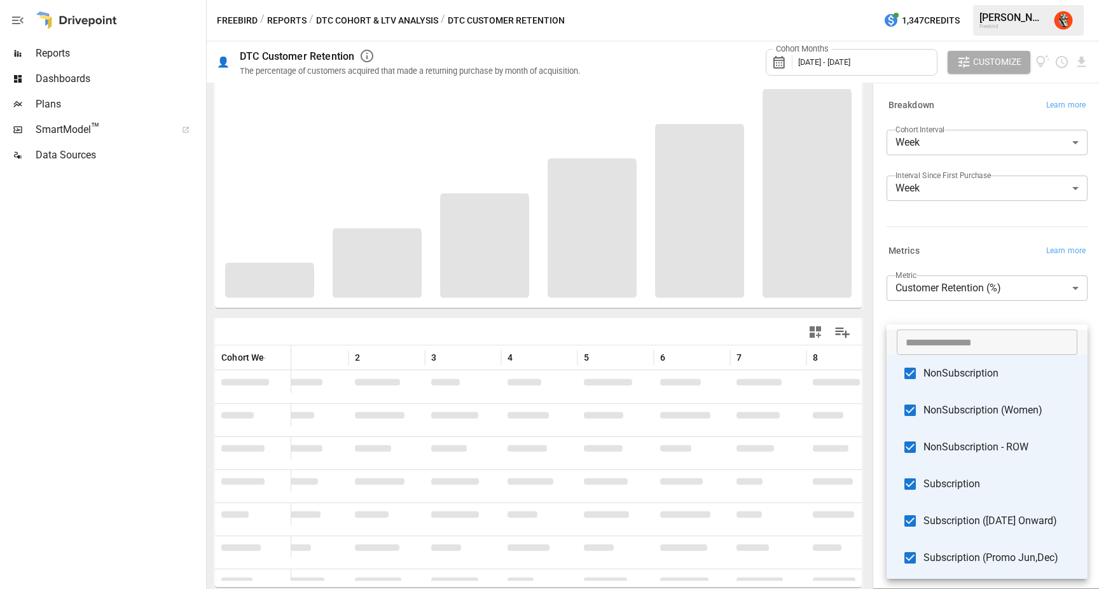
scroll to position [592, 0]
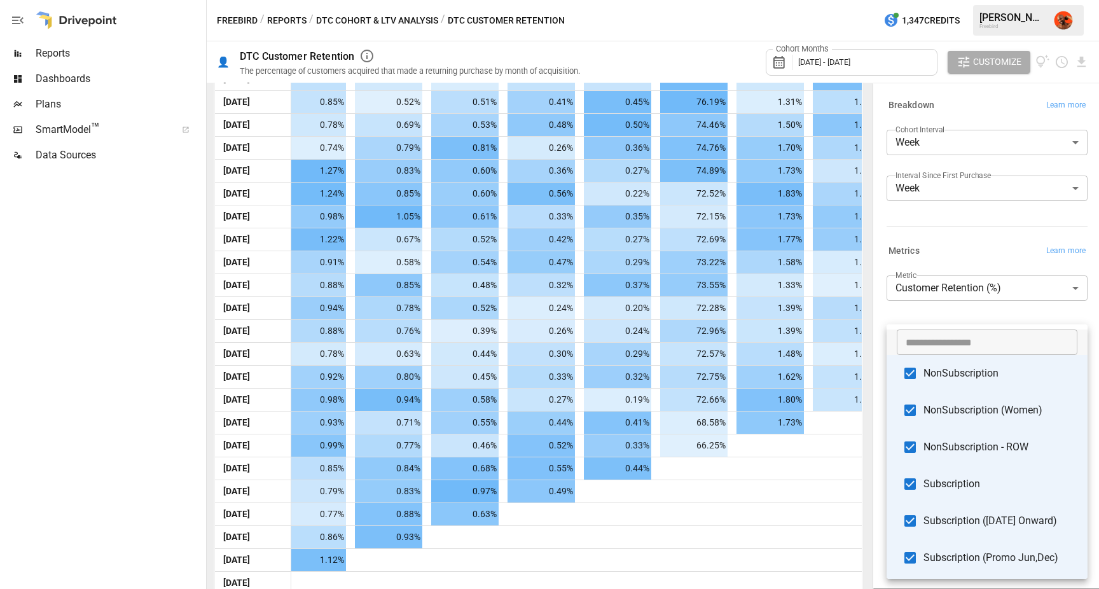
click at [675, 308] on div at bounding box center [549, 294] width 1099 height 589
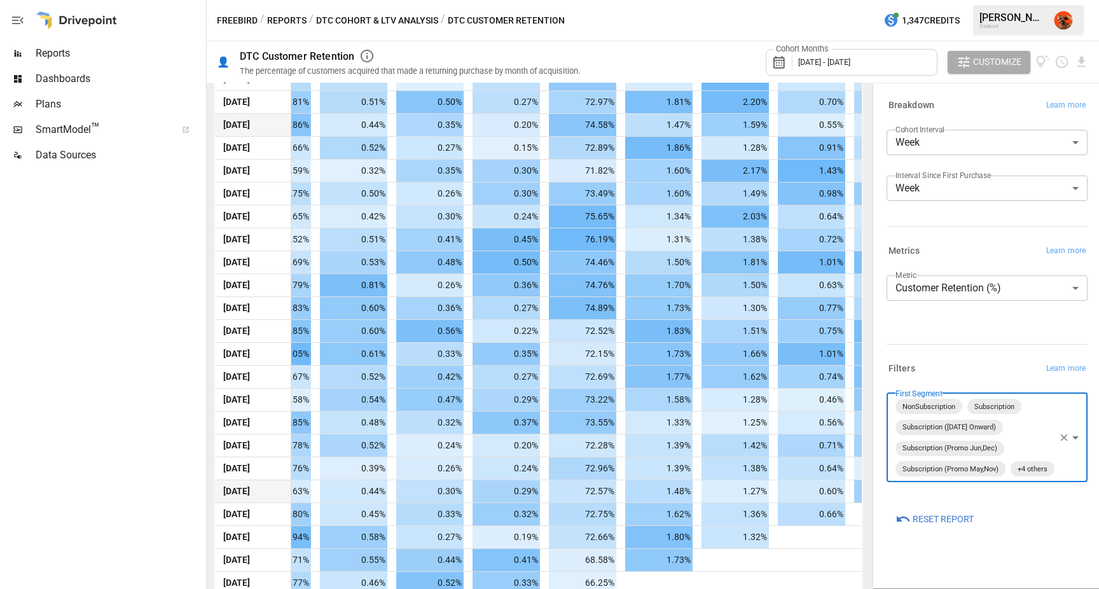
scroll to position [441, 0]
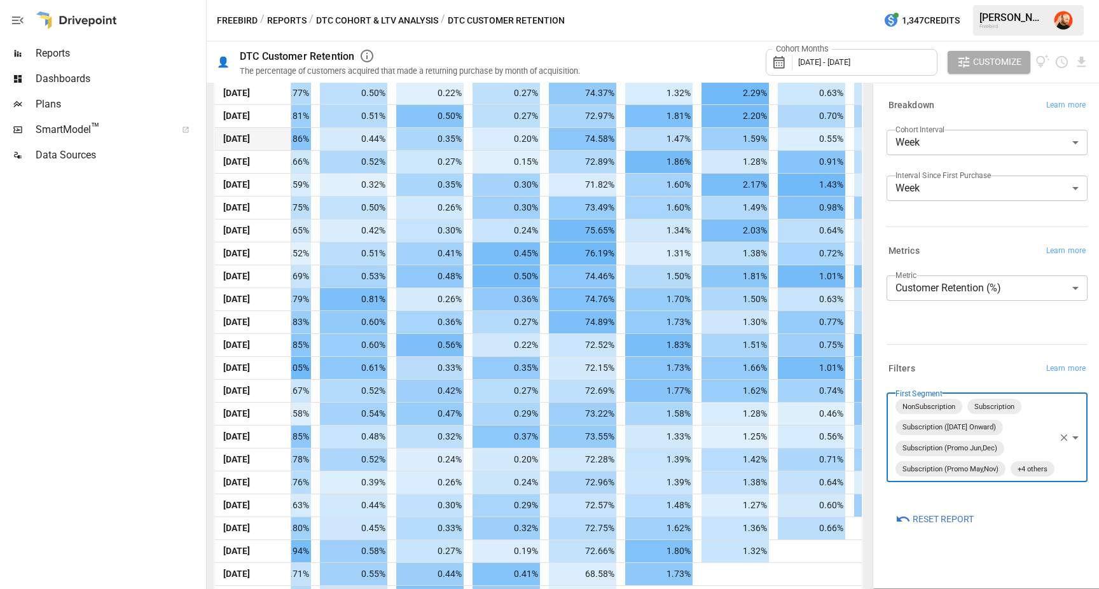
click at [1041, 0] on body "Reports Dashboards Plans SmartModel ™ Data Sources Freebird / Reports / DTC Coh…" at bounding box center [549, 0] width 1099 height 0
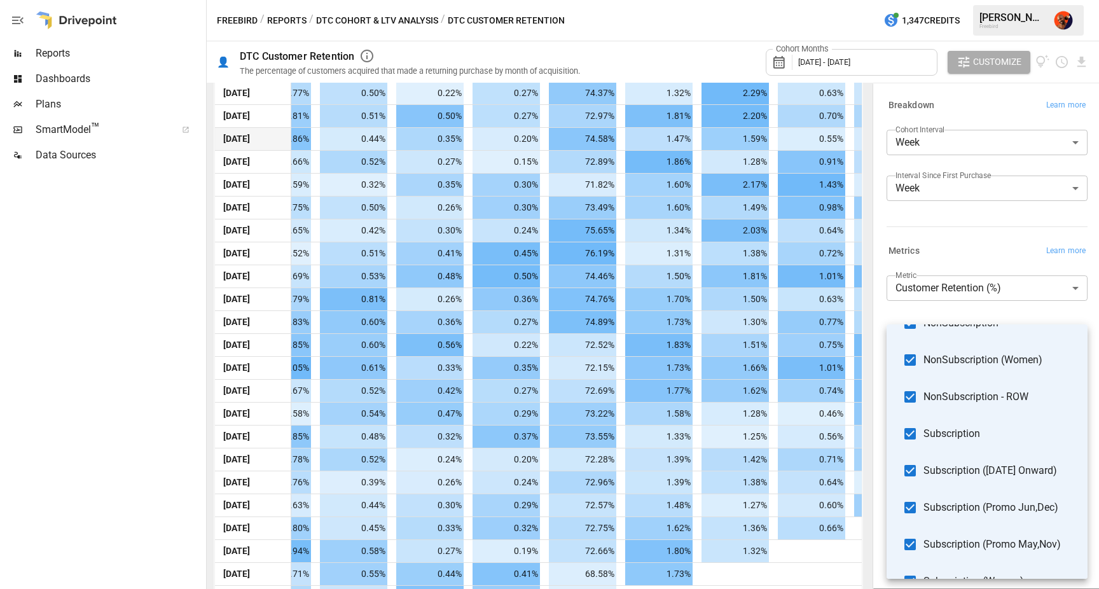
scroll to position [0, 0]
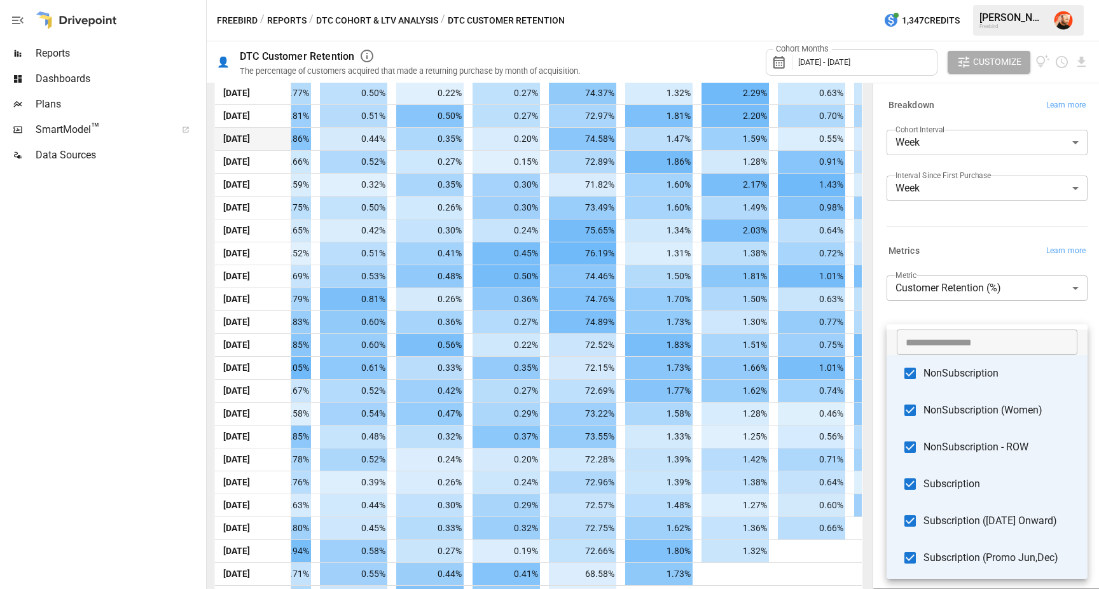
click at [994, 317] on div at bounding box center [549, 294] width 1099 height 589
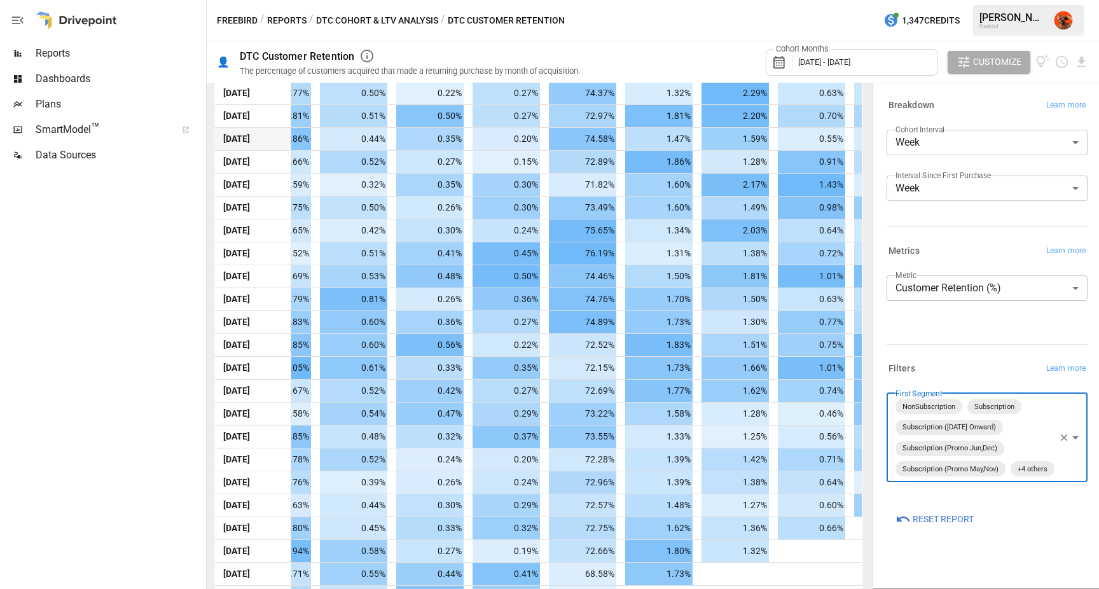
click at [1076, 0] on body "Reports Dashboards Plans SmartModel ™ Data Sources Freebird / Reports / DTC Coh…" at bounding box center [549, 0] width 1099 height 0
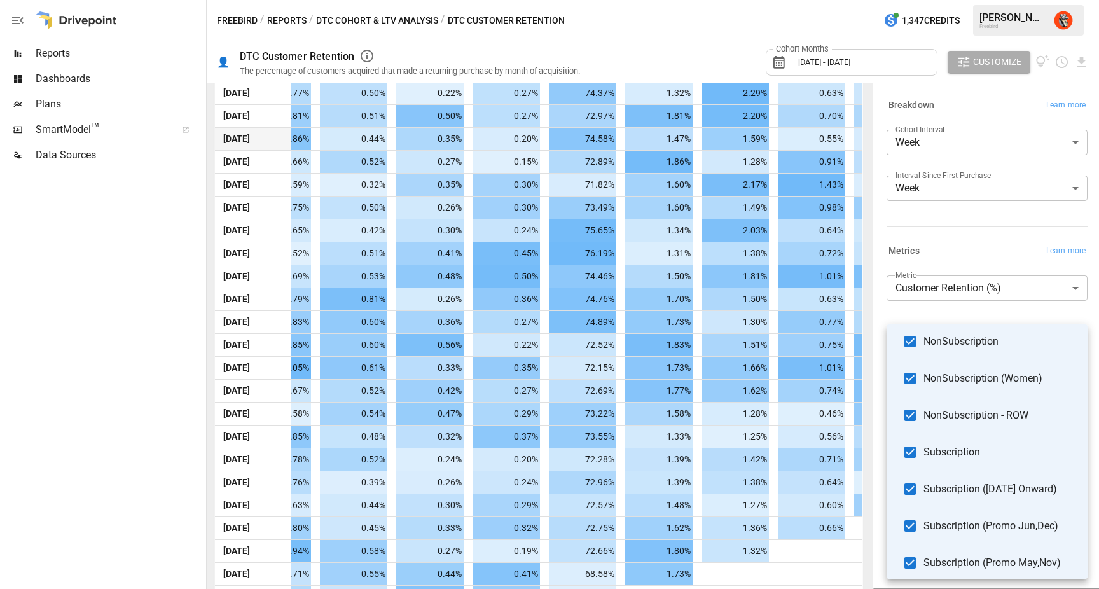
scroll to position [8, 0]
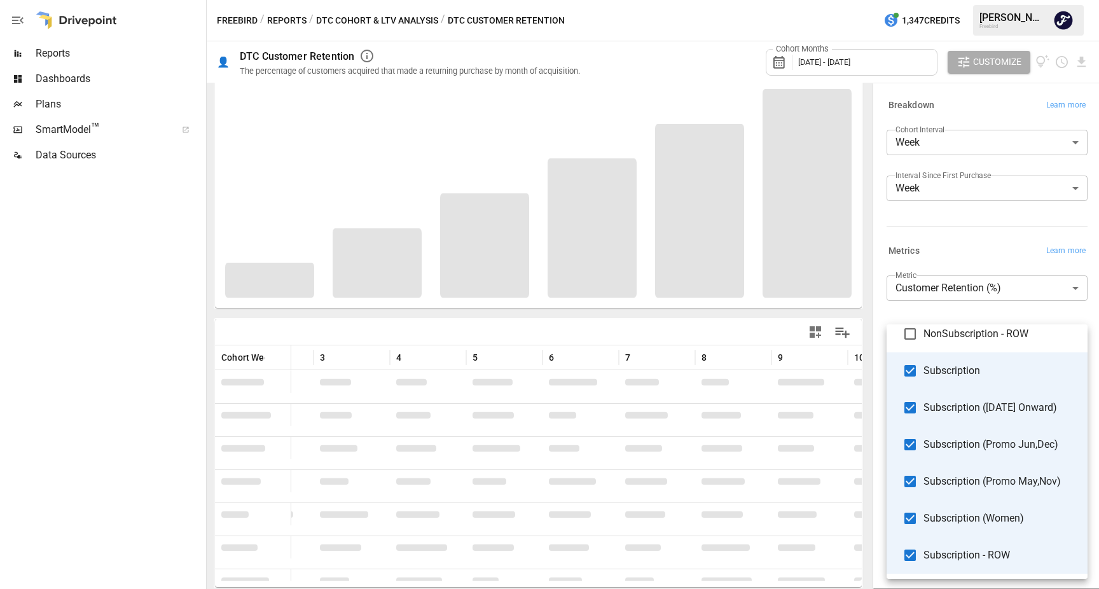
scroll to position [441, 0]
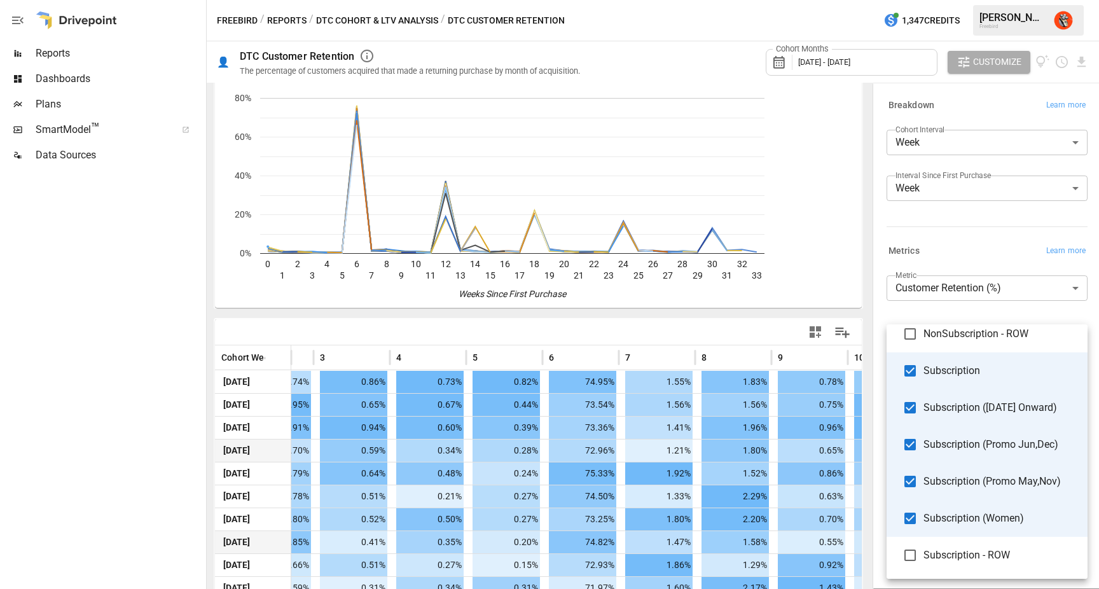
scroll to position [441, 0]
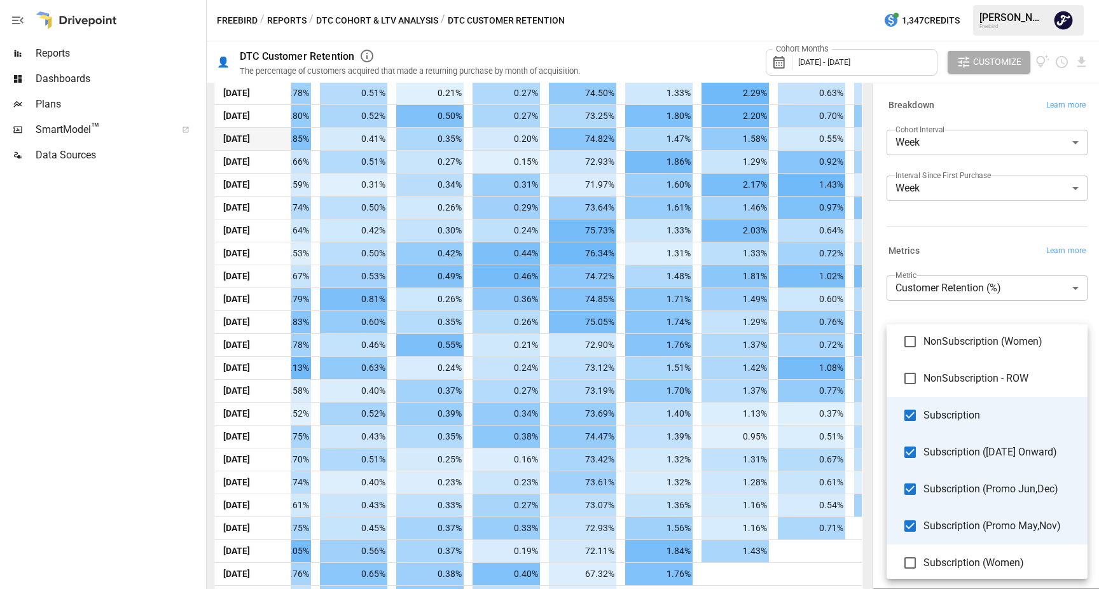
scroll to position [113, 0]
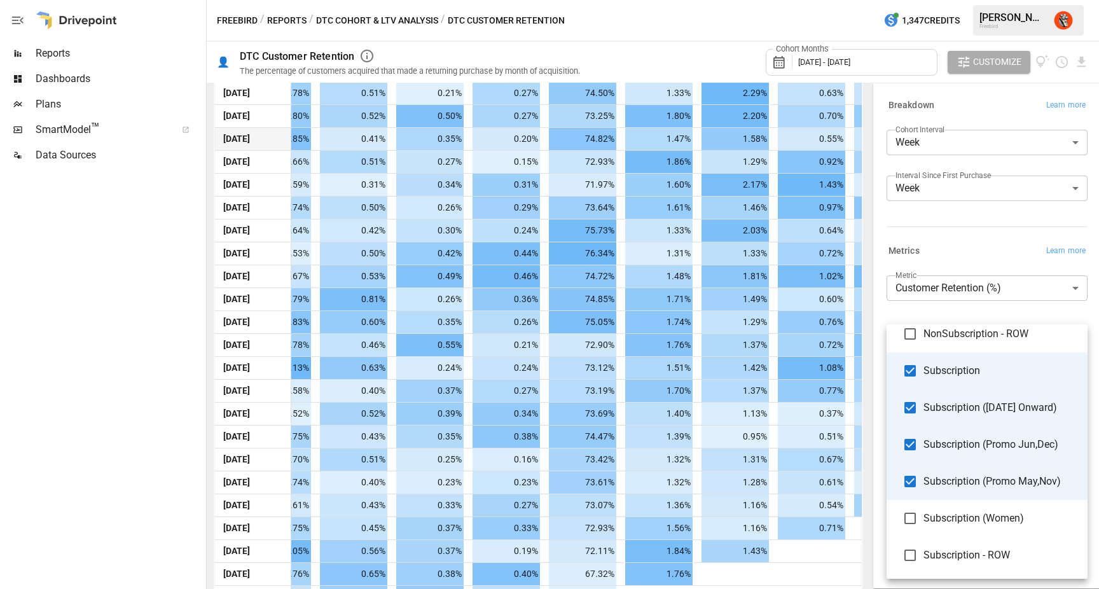
click at [816, 570] on div at bounding box center [549, 294] width 1099 height 589
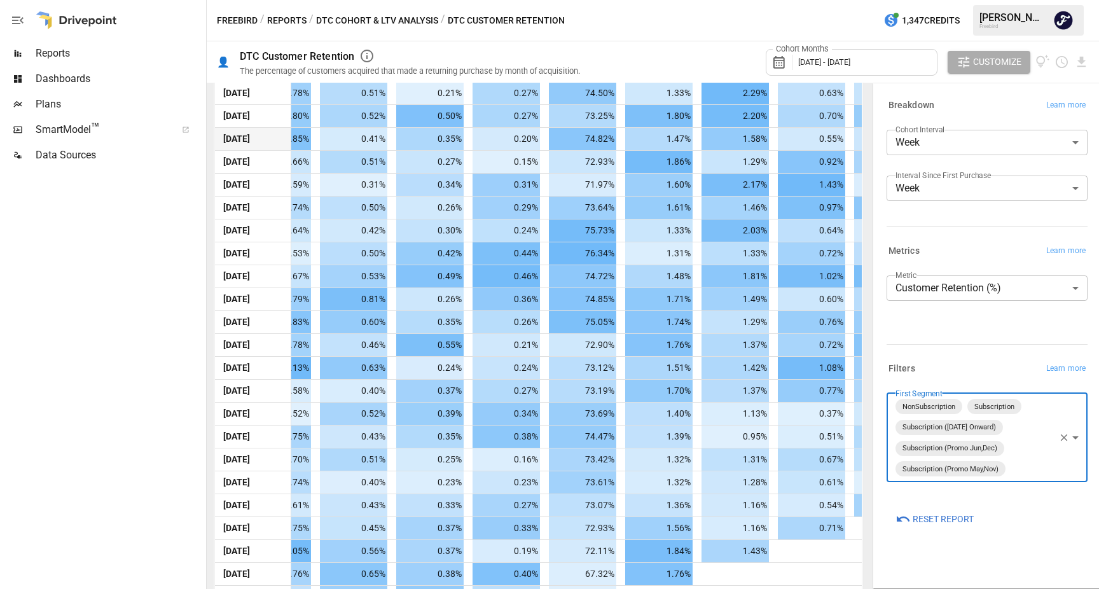
click at [643, 63] on div "Cohort Months [DATE] - [DATE] Customize" at bounding box center [842, 61] width 494 height 41
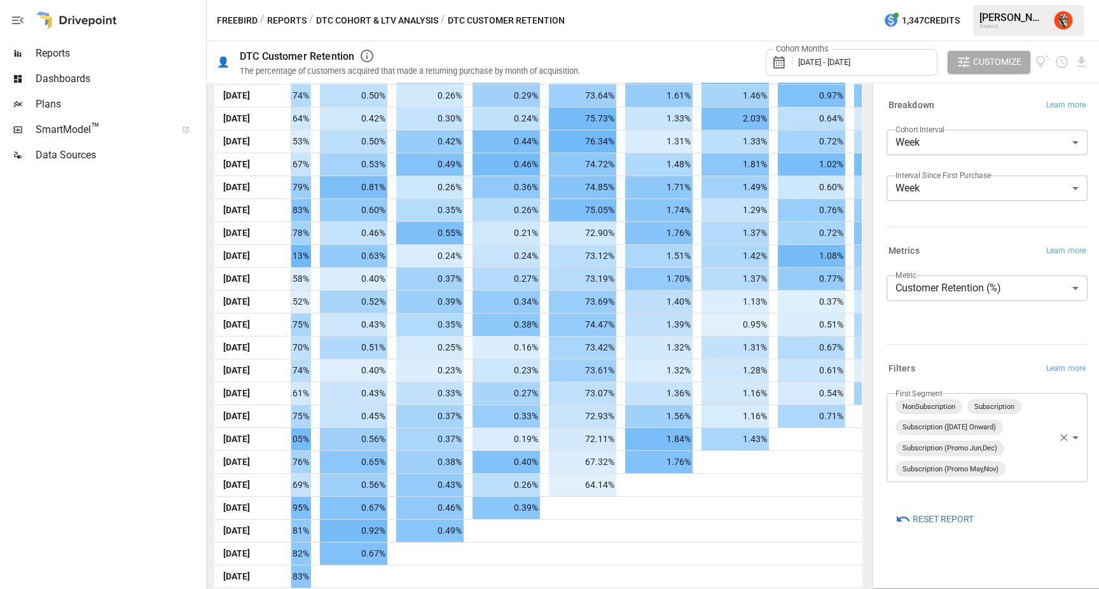
scroll to position [606, 0]
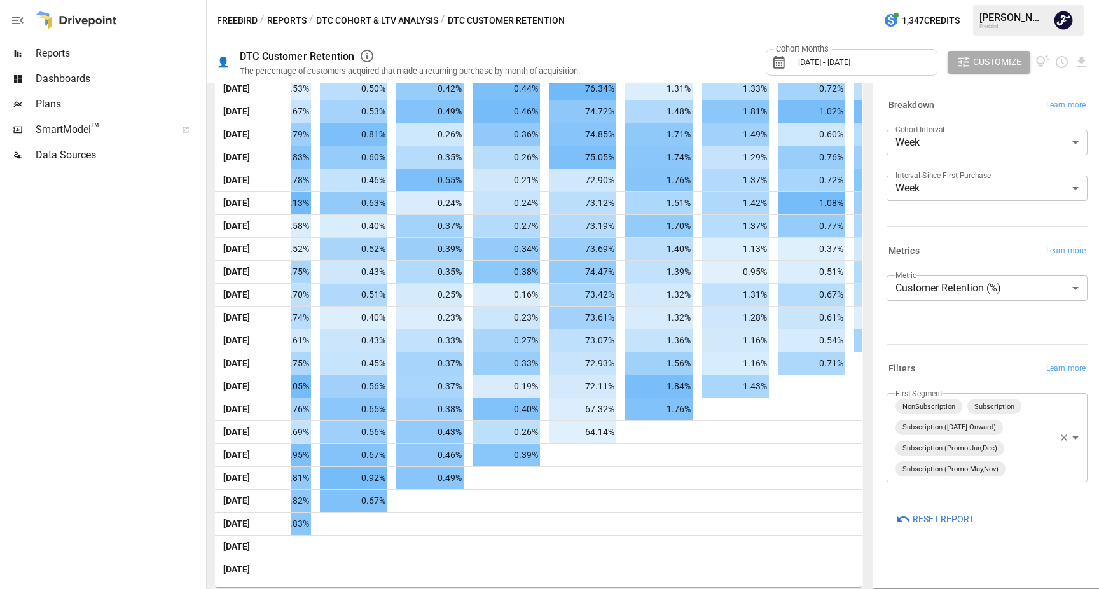
click at [1053, 0] on body "Reports Dashboards Plans SmartModel ™ Data Sources Freebird / Reports / DTC Coh…" at bounding box center [549, 0] width 1099 height 0
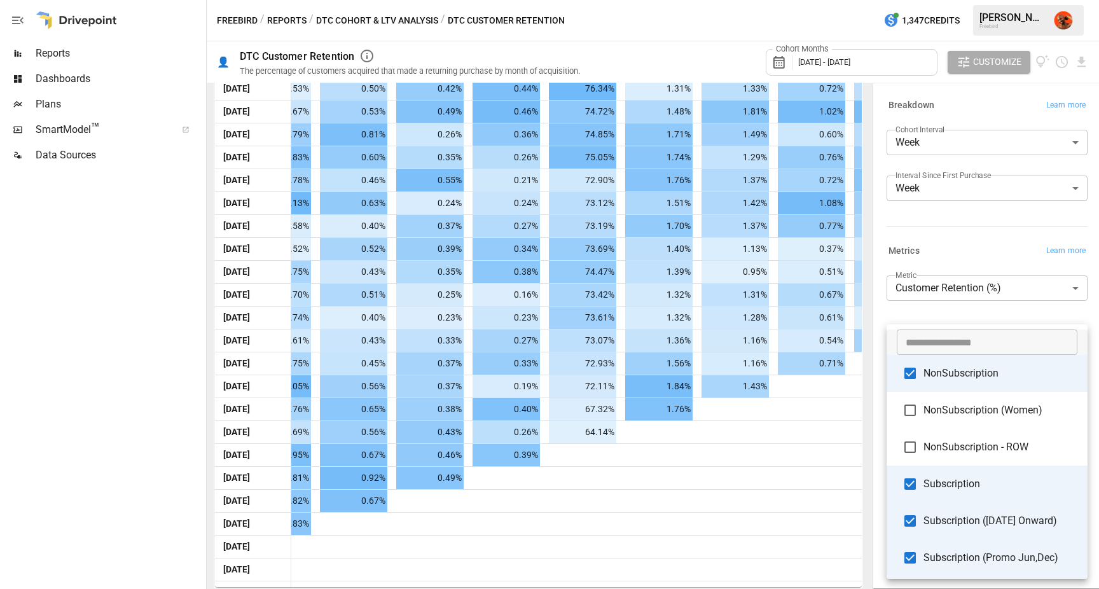
scroll to position [34, 0]
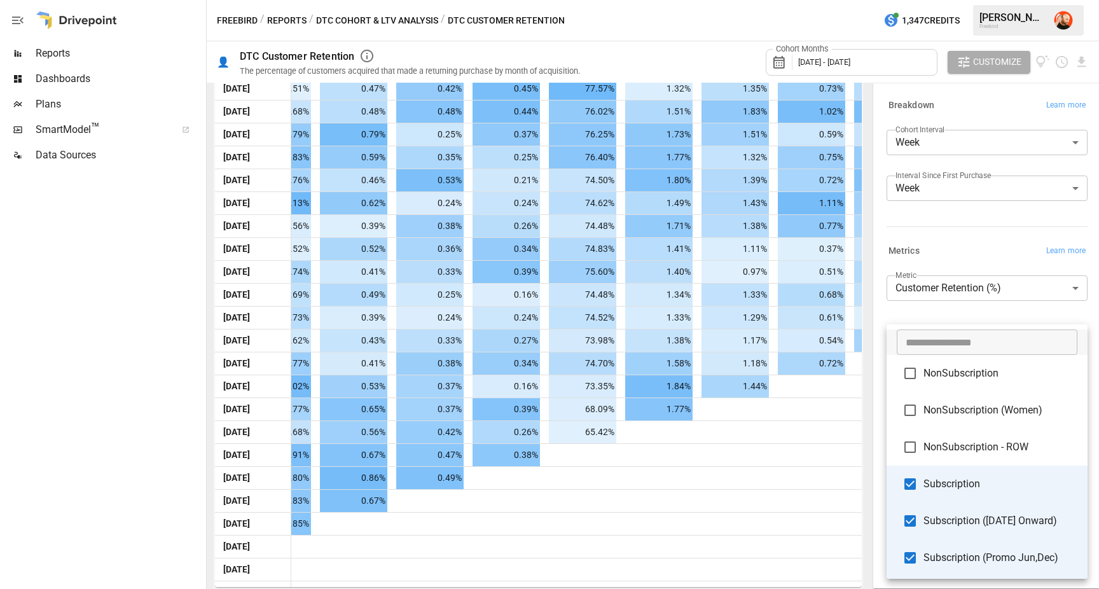
click at [1081, 316] on div at bounding box center [549, 294] width 1099 height 589
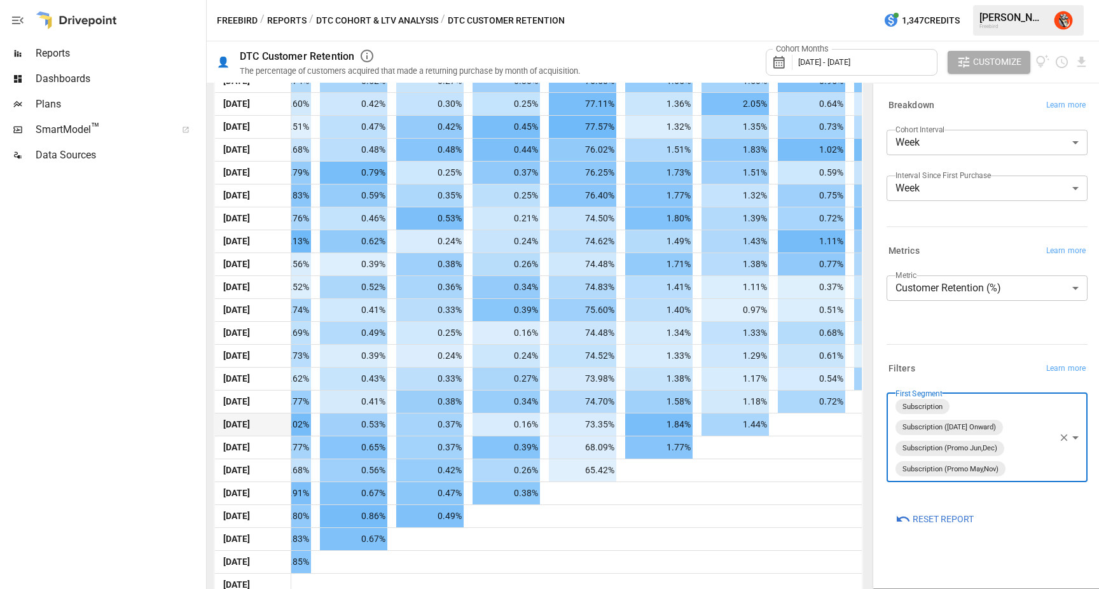
scroll to position [606, 0]
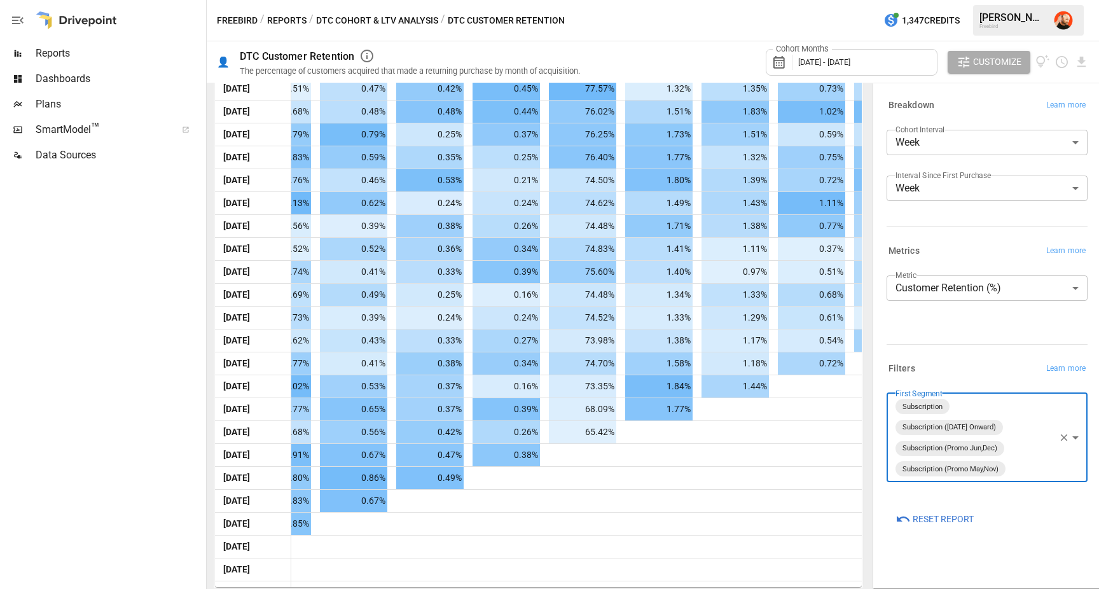
click at [1076, 0] on body "Reports Dashboards Plans SmartModel ™ Data Sources Freebird / Reports / DTC Coh…" at bounding box center [549, 0] width 1099 height 0
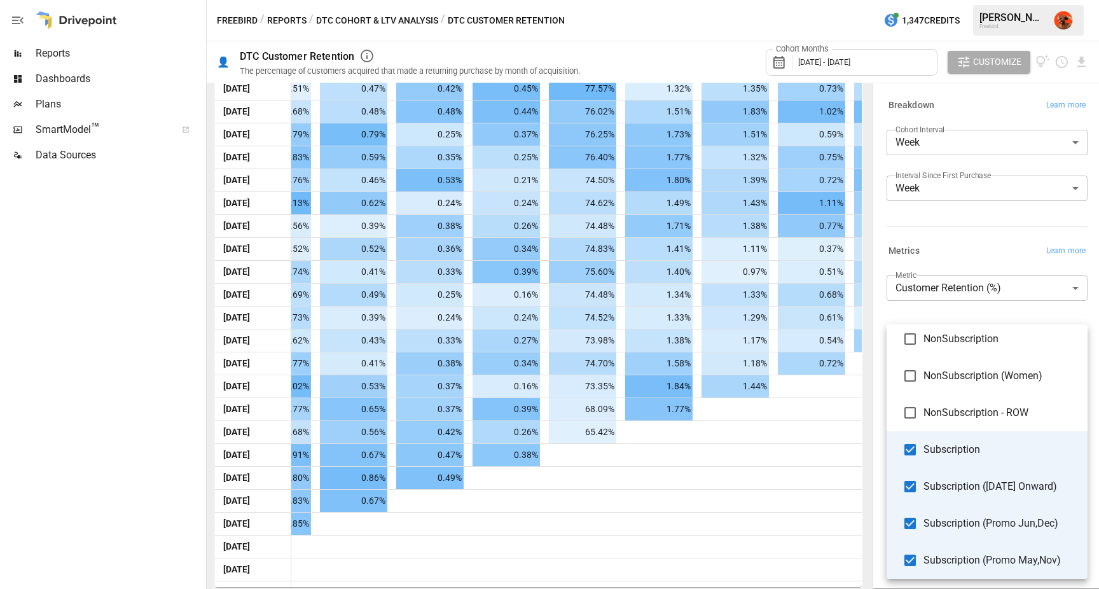
scroll to position [0, 0]
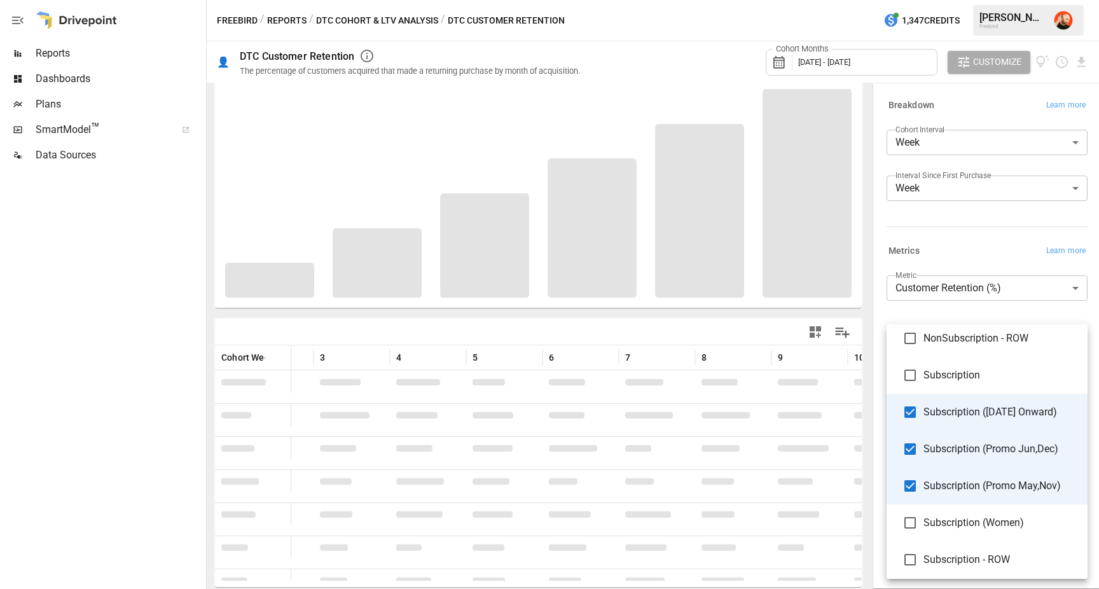
scroll to position [113, 0]
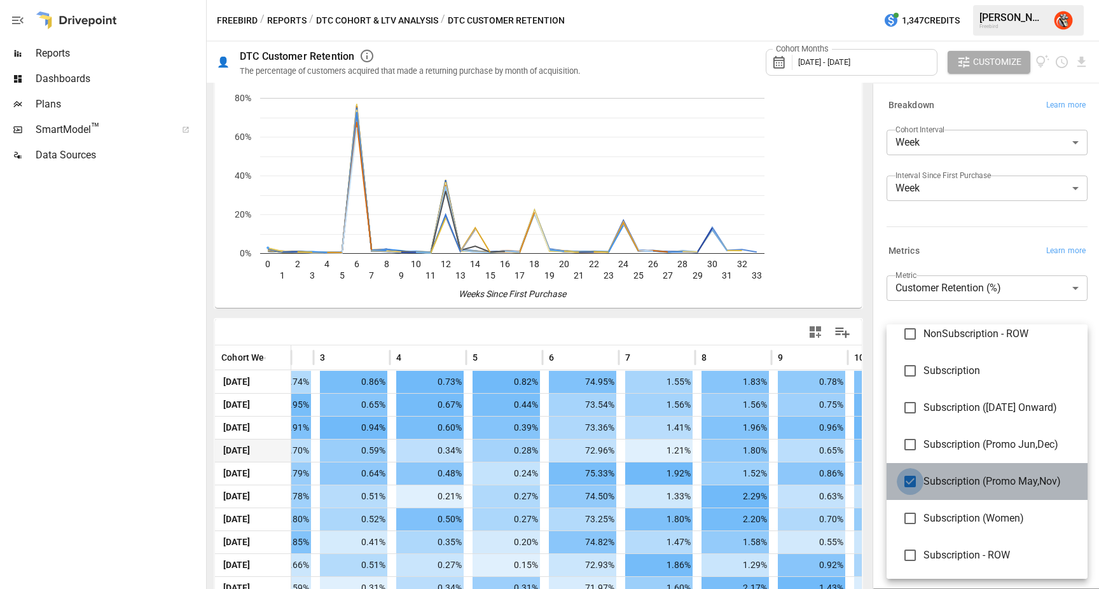
type input "**********"
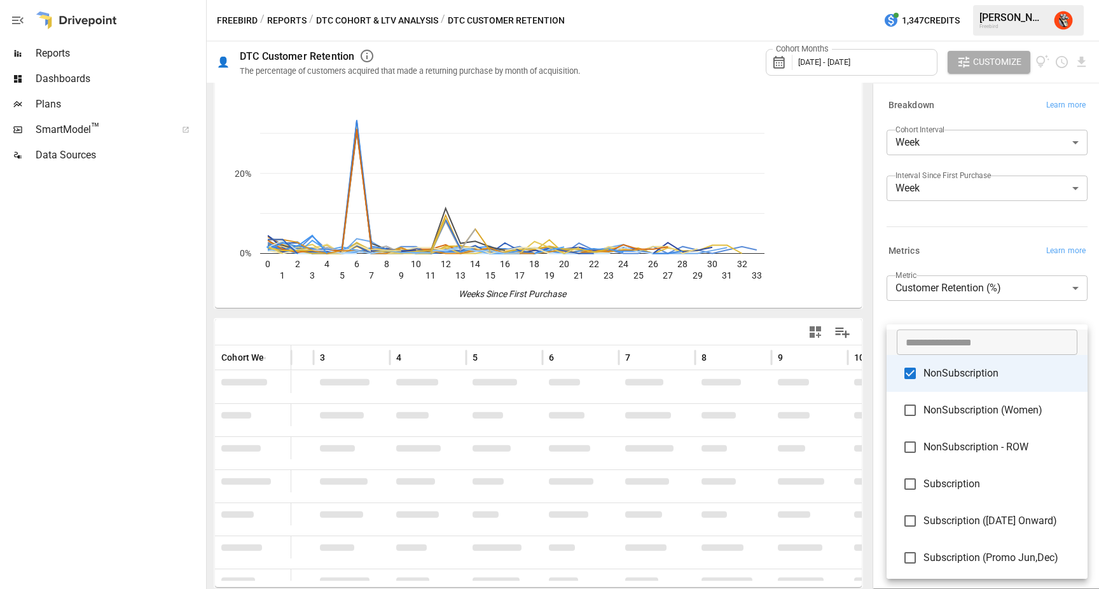
scroll to position [606, 0]
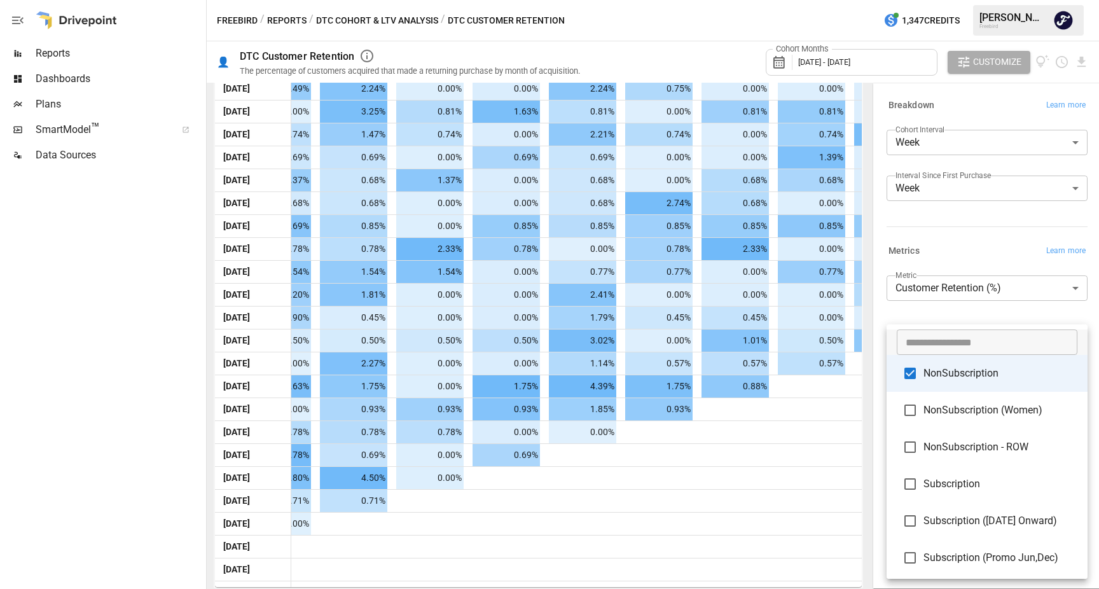
click at [714, 325] on div at bounding box center [549, 294] width 1099 height 589
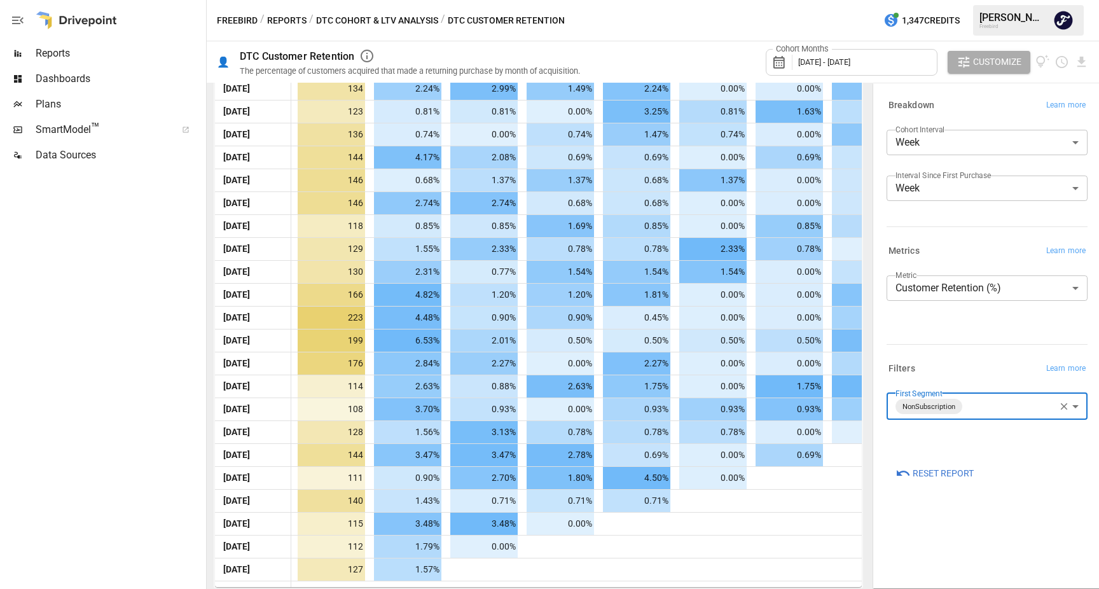
click at [1017, 0] on body "Reports Dashboards Plans SmartModel ™ Data Sources Freebird / Reports / DTC Coh…" at bounding box center [549, 0] width 1099 height 0
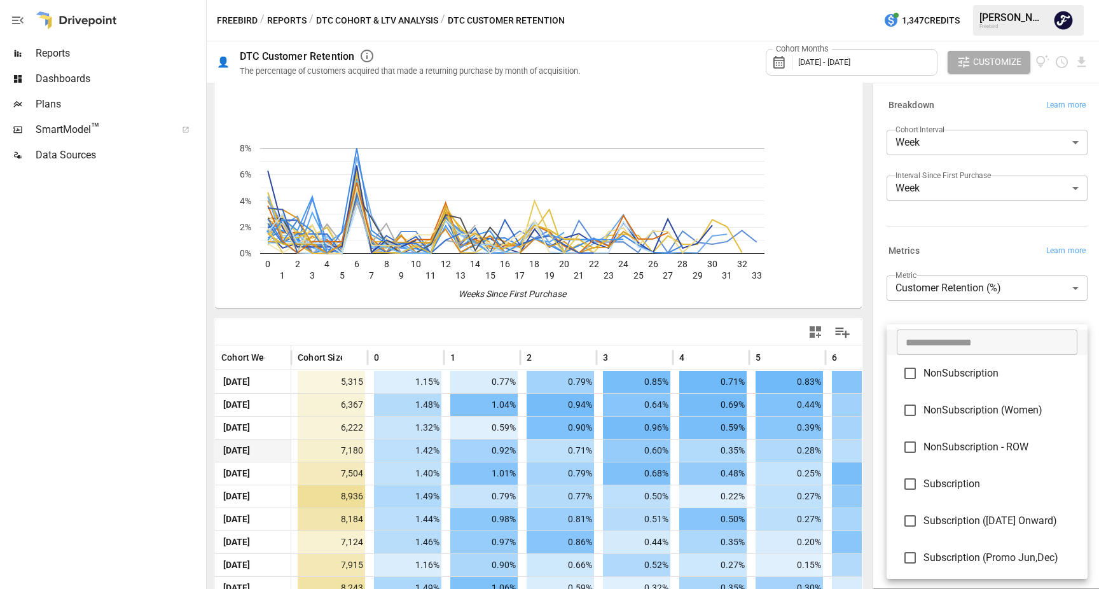
scroll to position [606, 0]
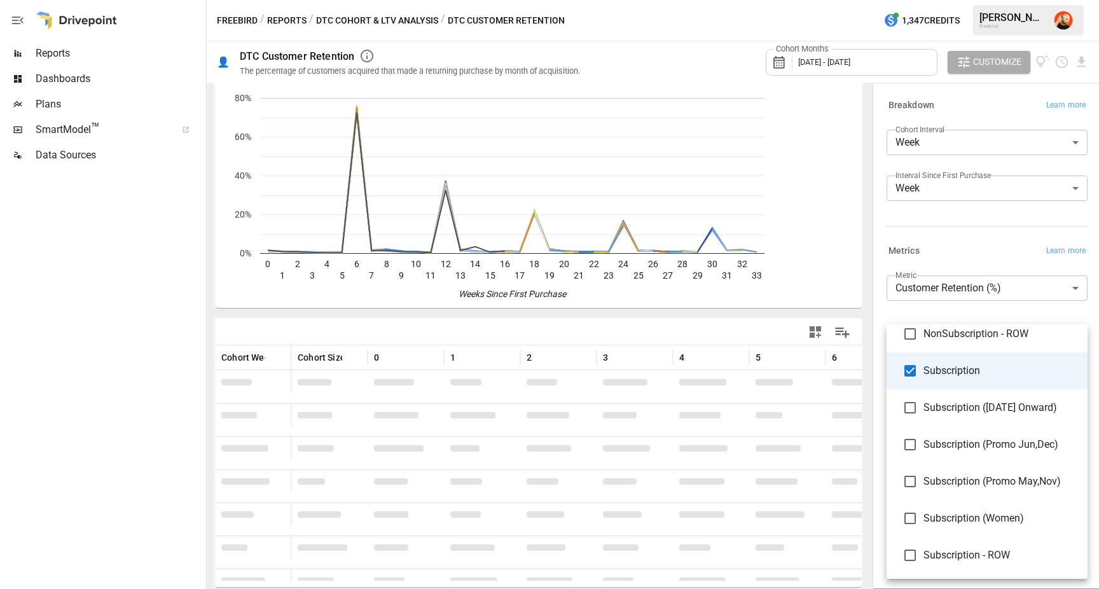
scroll to position [239, 0]
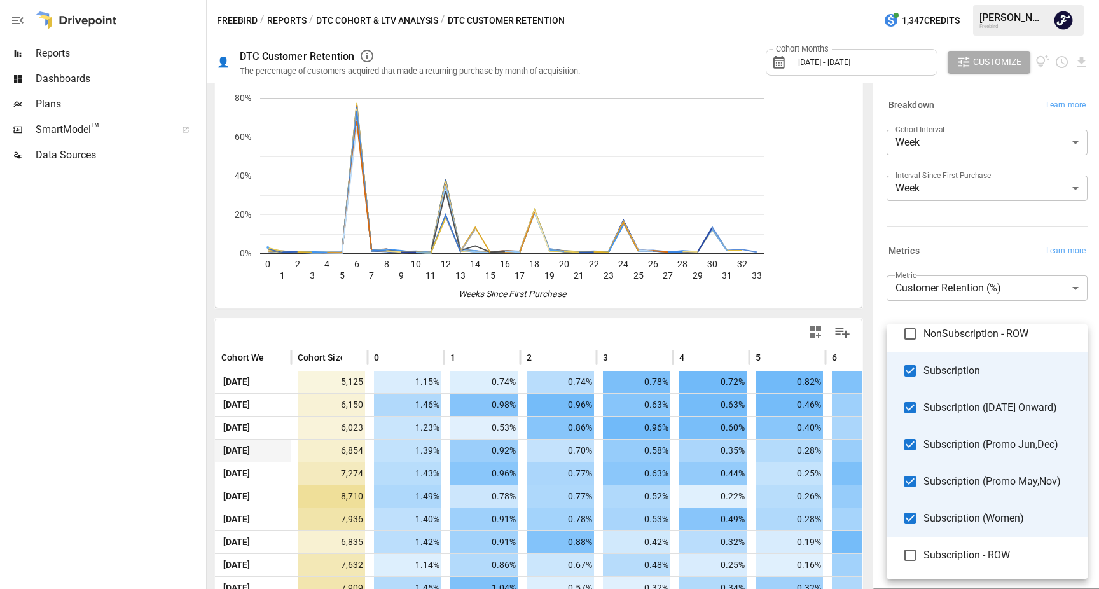
scroll to position [606, 0]
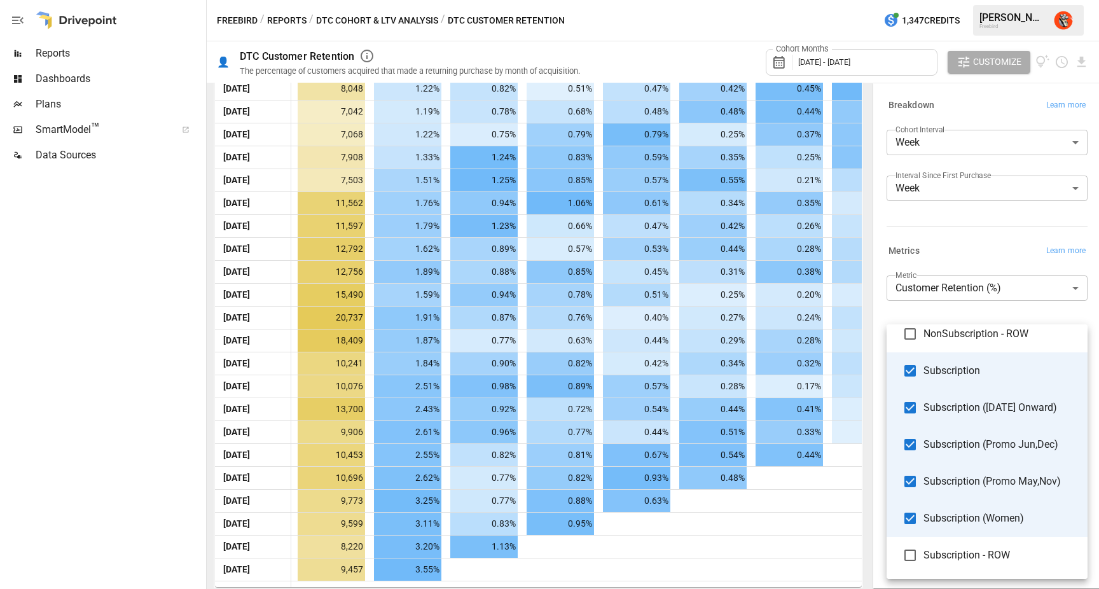
click at [769, 520] on div at bounding box center [549, 294] width 1099 height 589
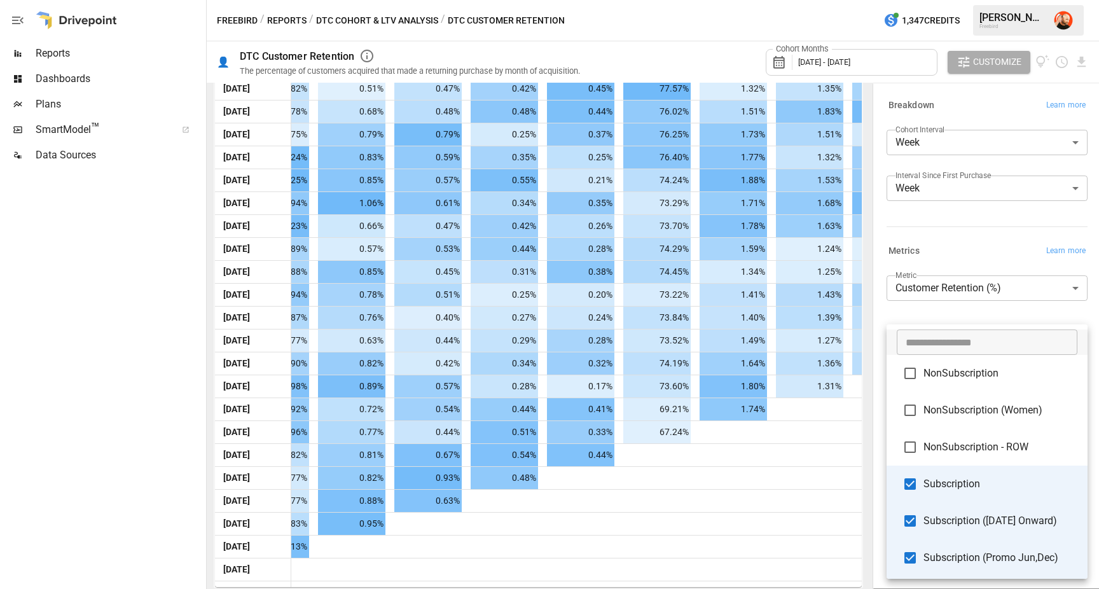
click at [1076, 0] on body "Reports Dashboards Plans SmartModel ™ Data Sources Freebird / Reports / DTC Coh…" at bounding box center [549, 0] width 1099 height 0
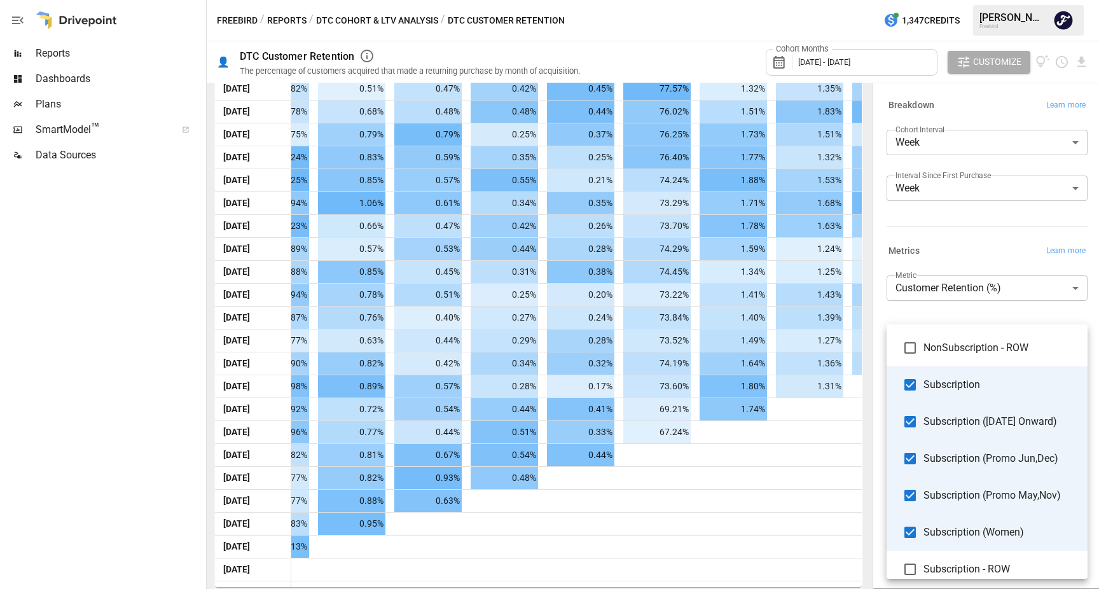
scroll to position [113, 0]
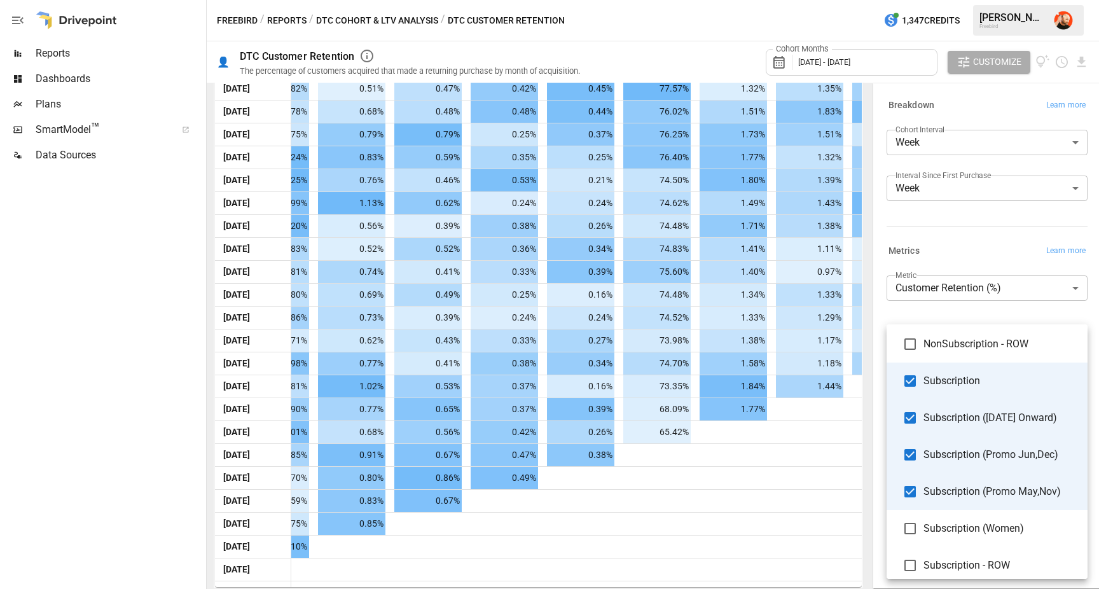
scroll to position [113, 0]
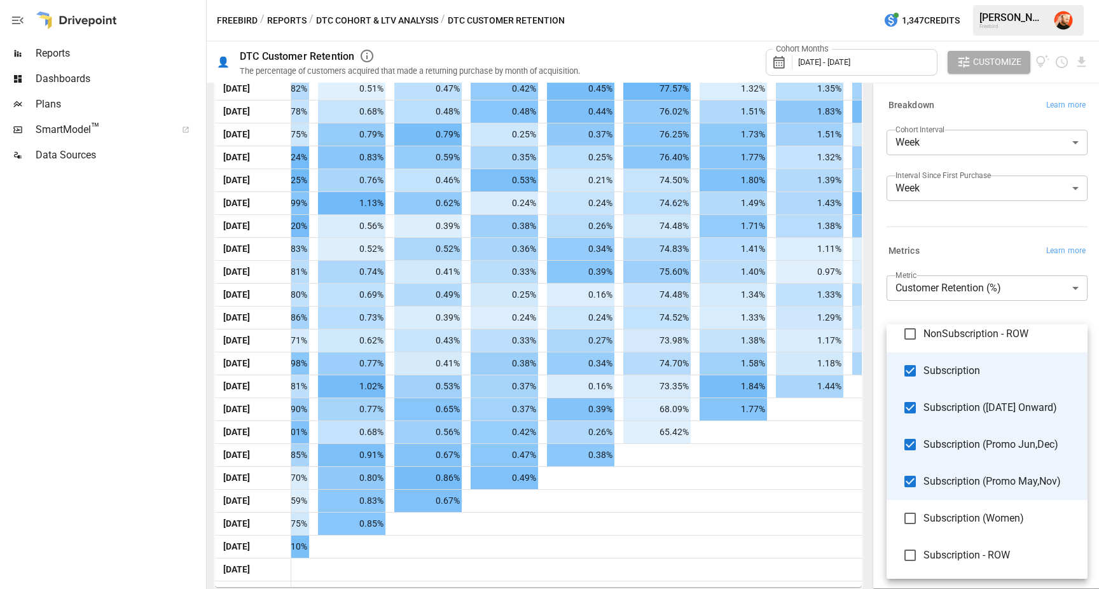
type input "**********"
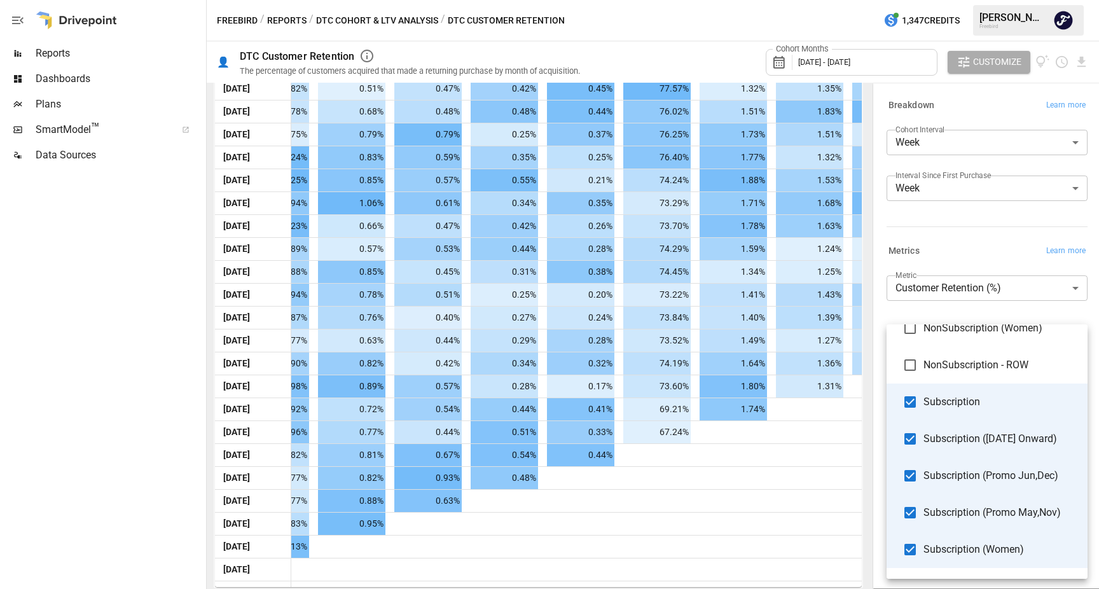
scroll to position [113, 0]
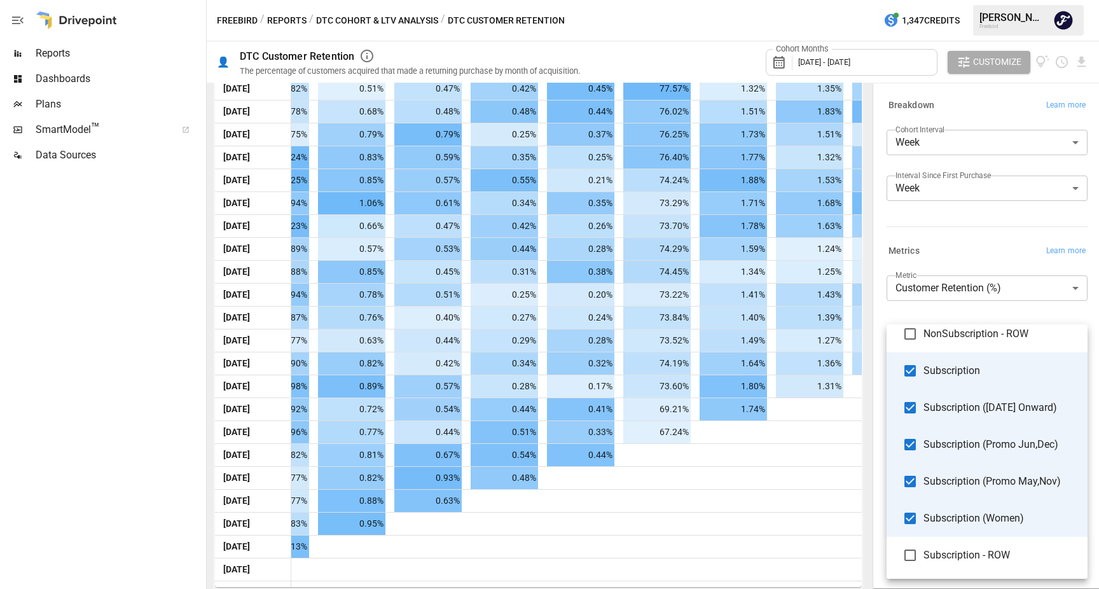
click at [257, 431] on div at bounding box center [549, 294] width 1099 height 589
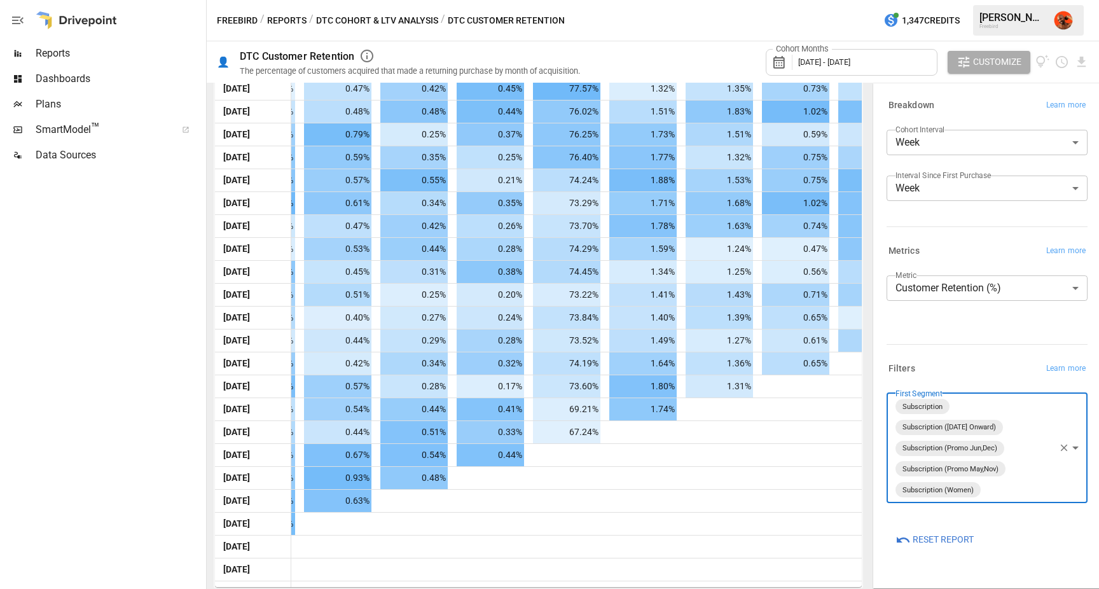
scroll to position [0, 296]
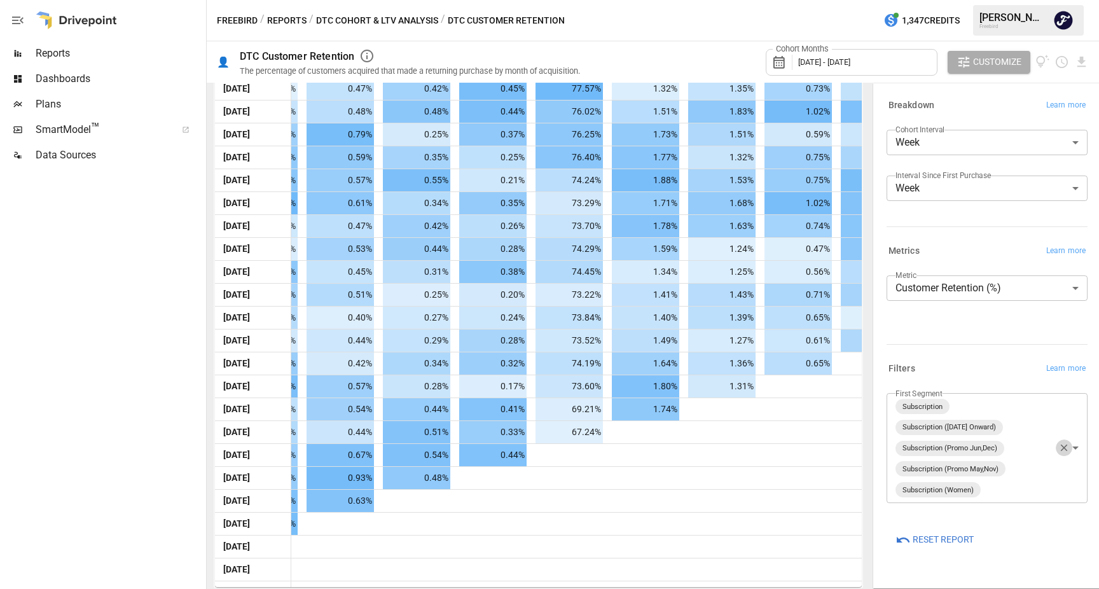
click at [1065, 449] on icon "button" at bounding box center [1064, 448] width 7 height 7
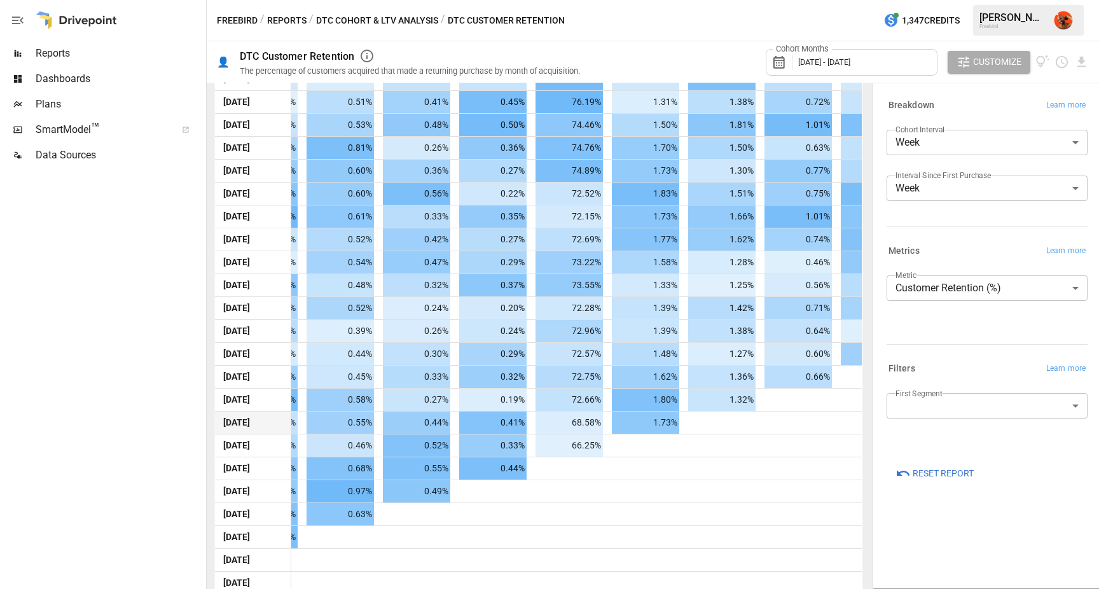
scroll to position [606, 0]
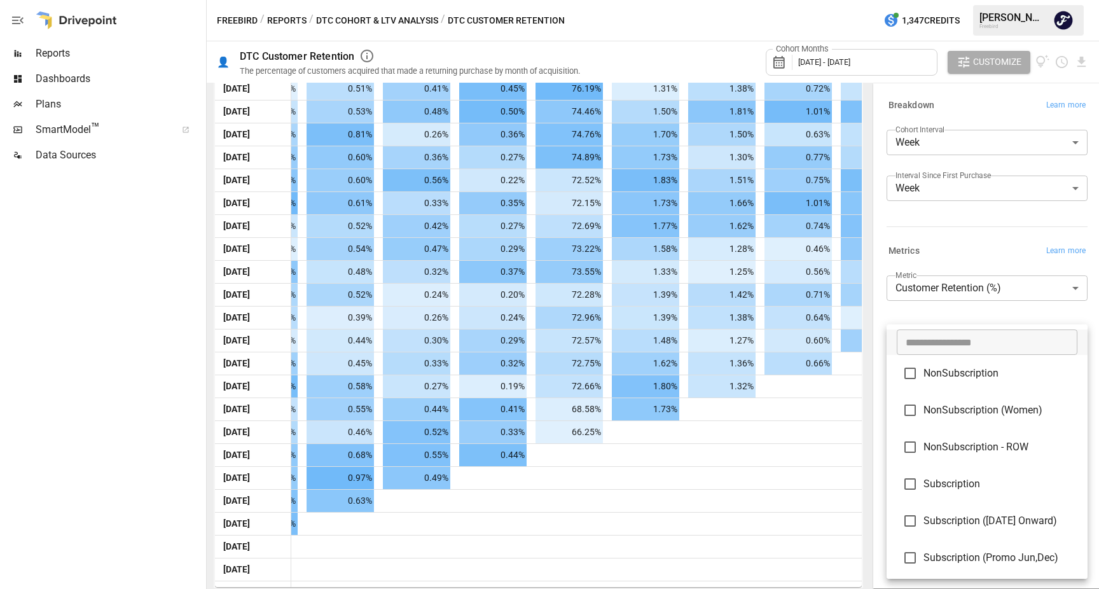
click at [978, 0] on body "Reports Dashboards Plans SmartModel ™ Data Sources Freebird / Reports / DTC Coh…" at bounding box center [549, 0] width 1099 height 0
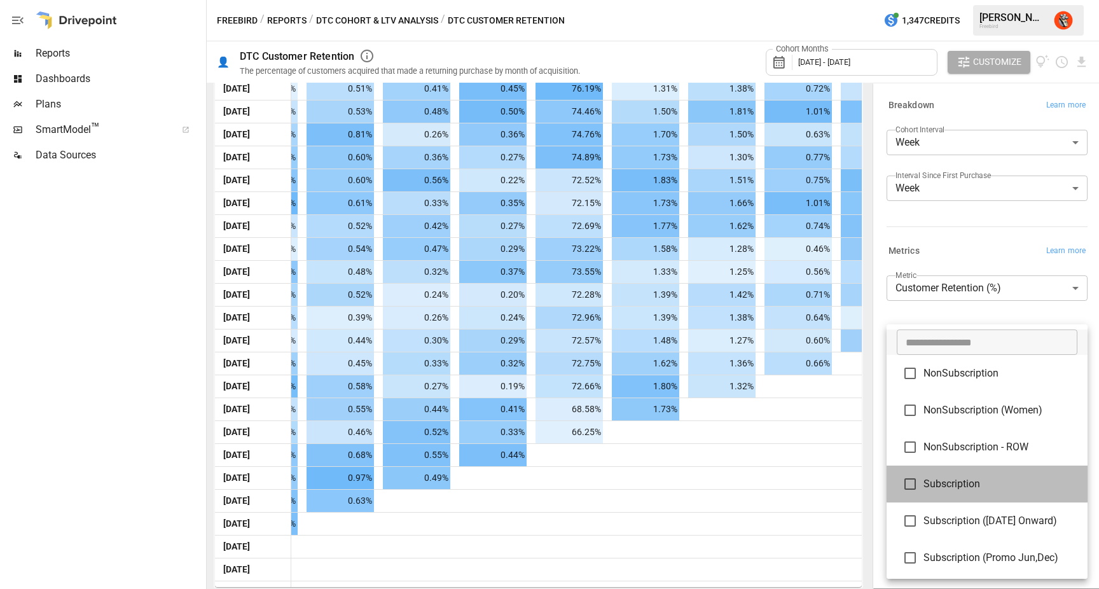
click at [978, 488] on span "Subscription" at bounding box center [1001, 483] width 154 height 15
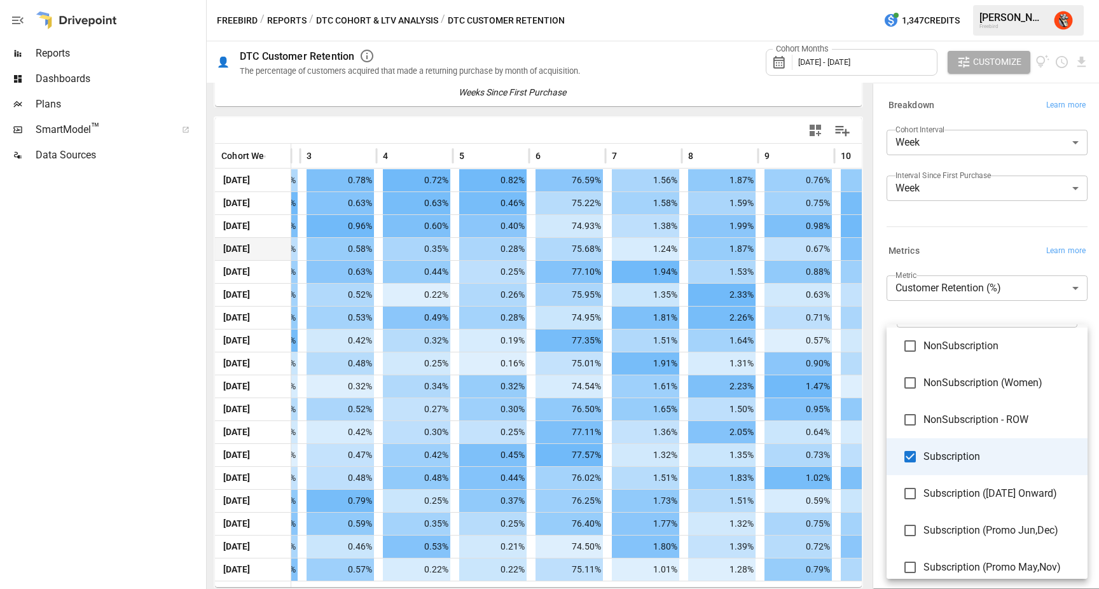
scroll to position [42, 0]
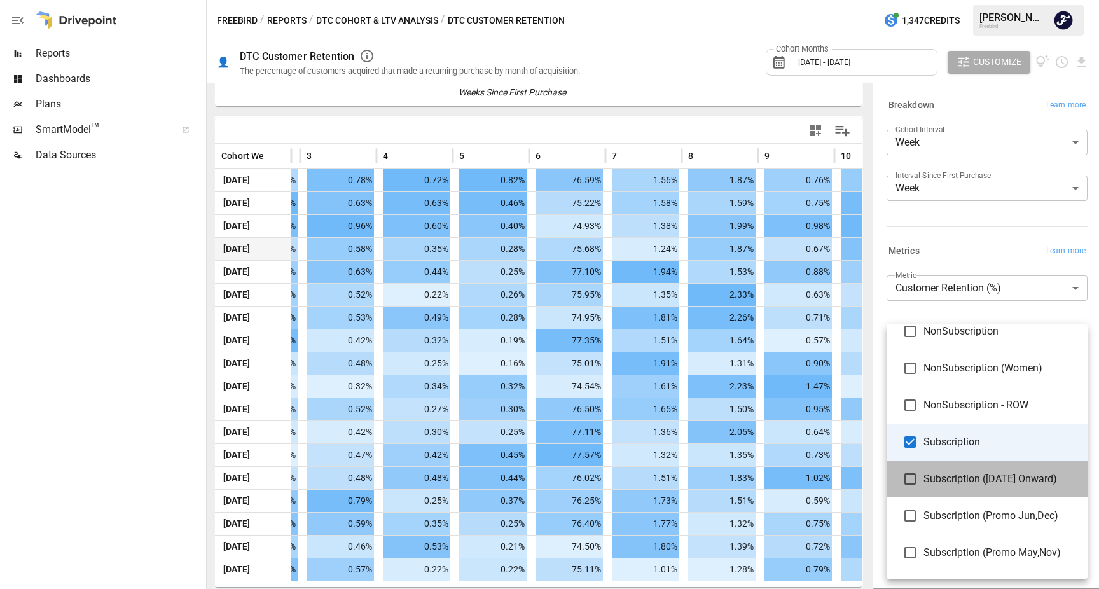
click at [980, 482] on span "Subscription ([DATE] Onward)" at bounding box center [1001, 478] width 154 height 15
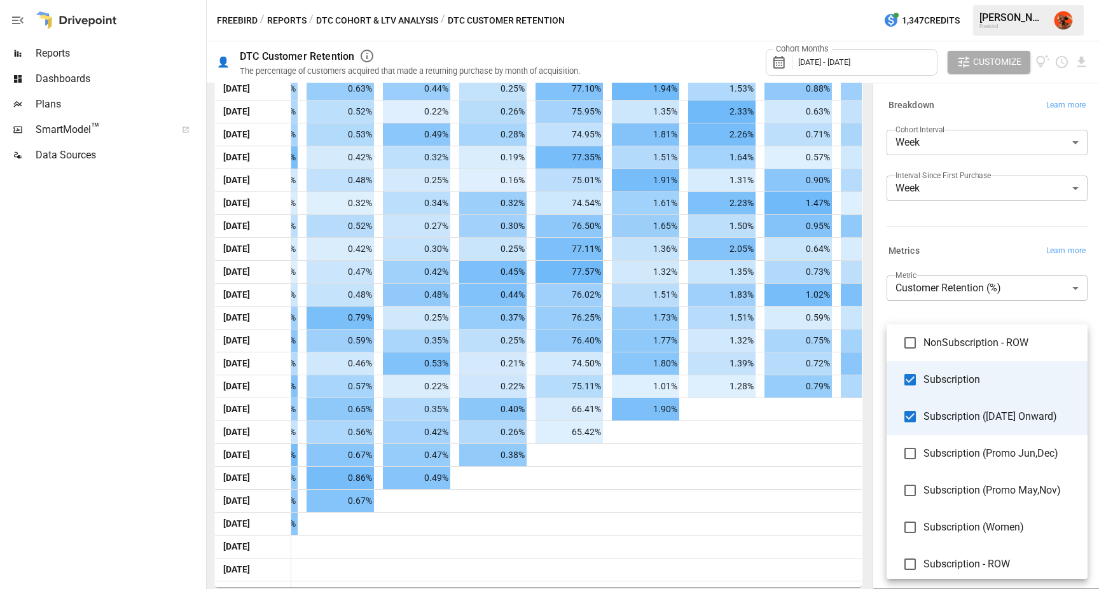
scroll to position [113, 0]
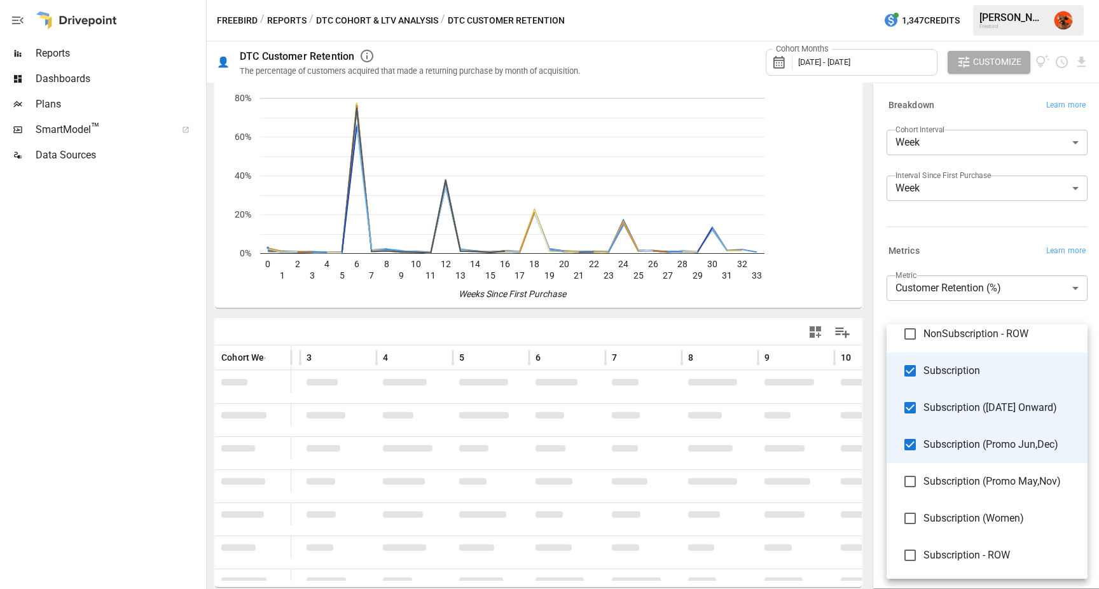
scroll to position [514, 0]
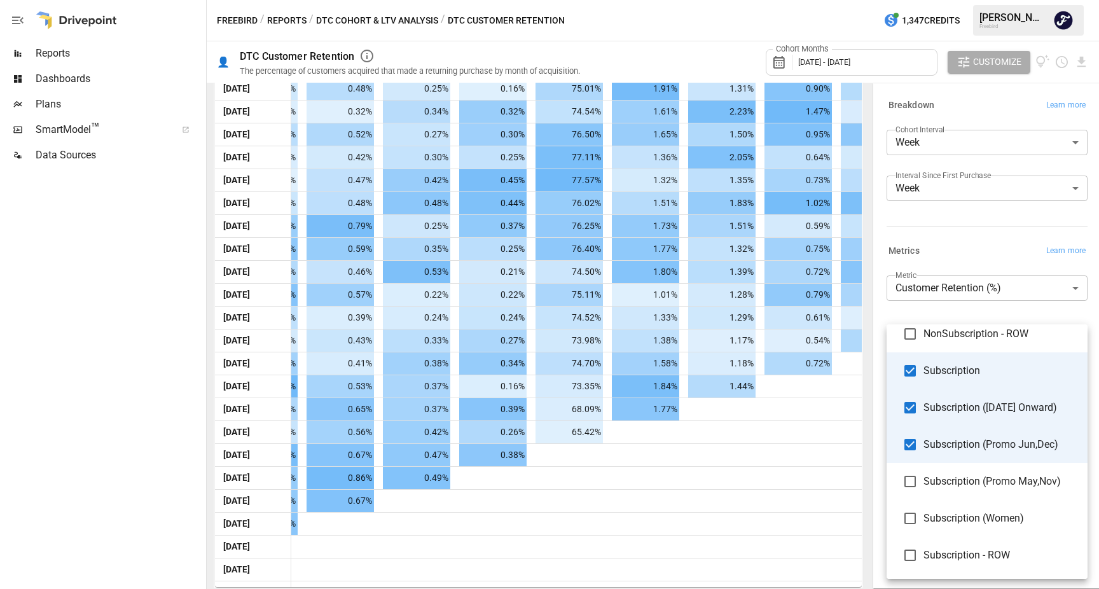
type input "**********"
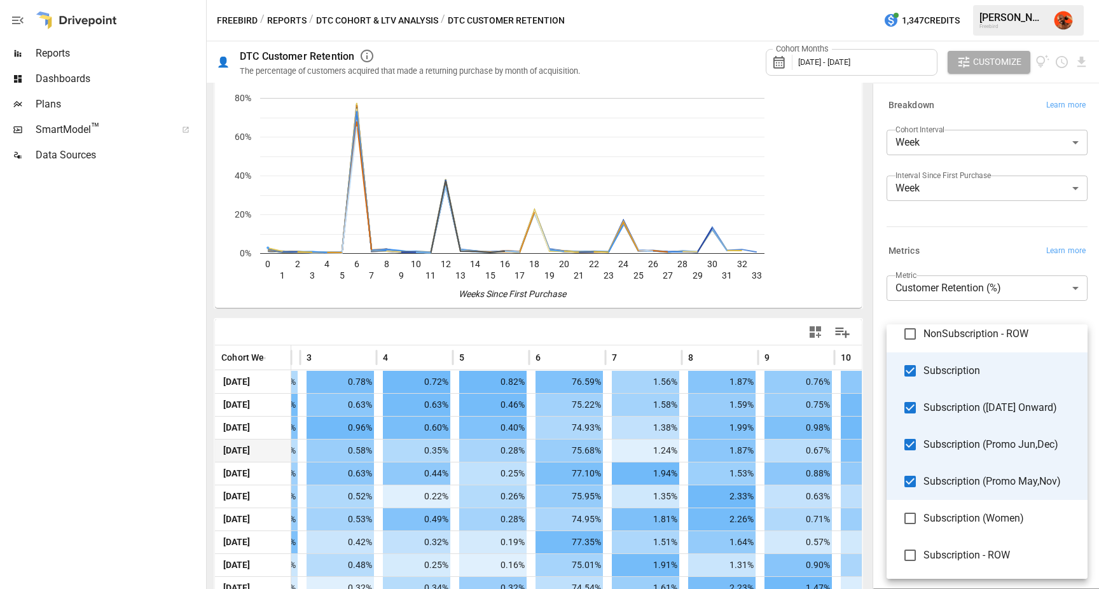
scroll to position [606, 0]
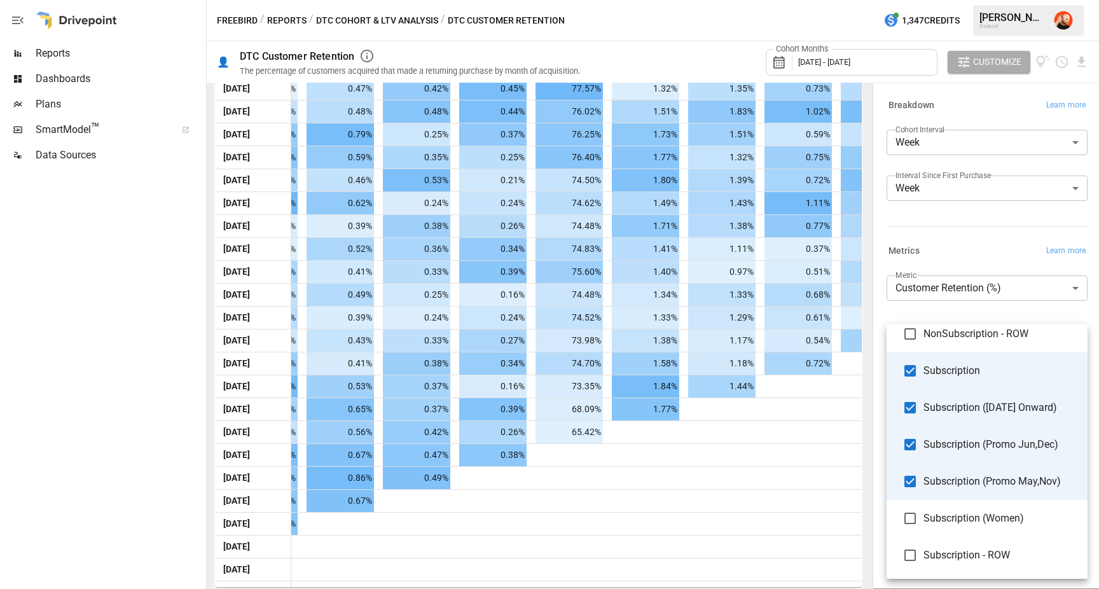
click at [259, 413] on div at bounding box center [549, 294] width 1099 height 589
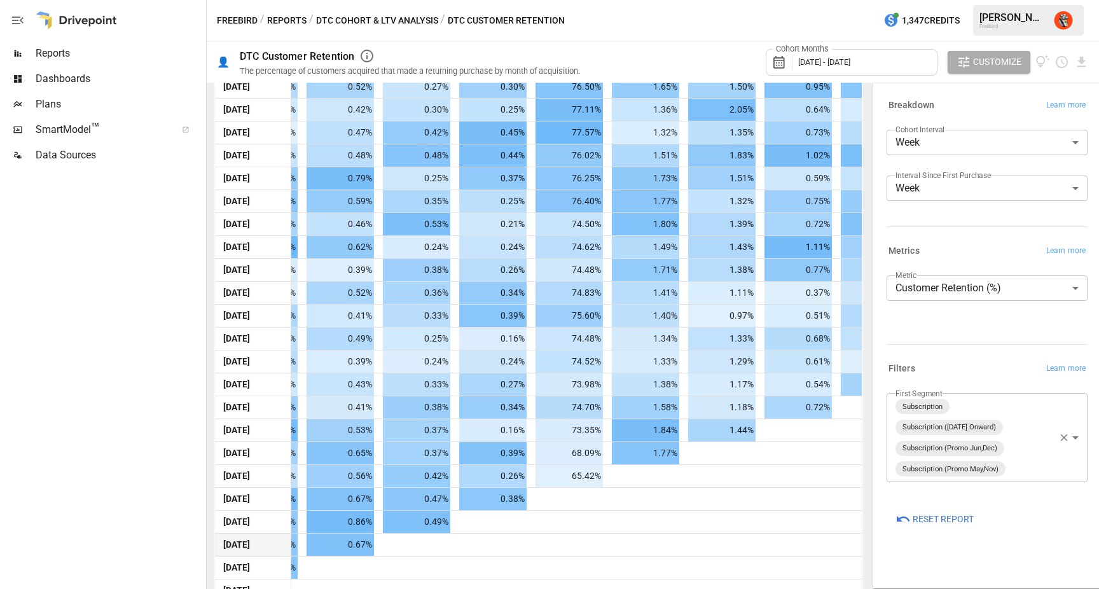
scroll to position [573, 0]
